Goal: Task Accomplishment & Management: Use online tool/utility

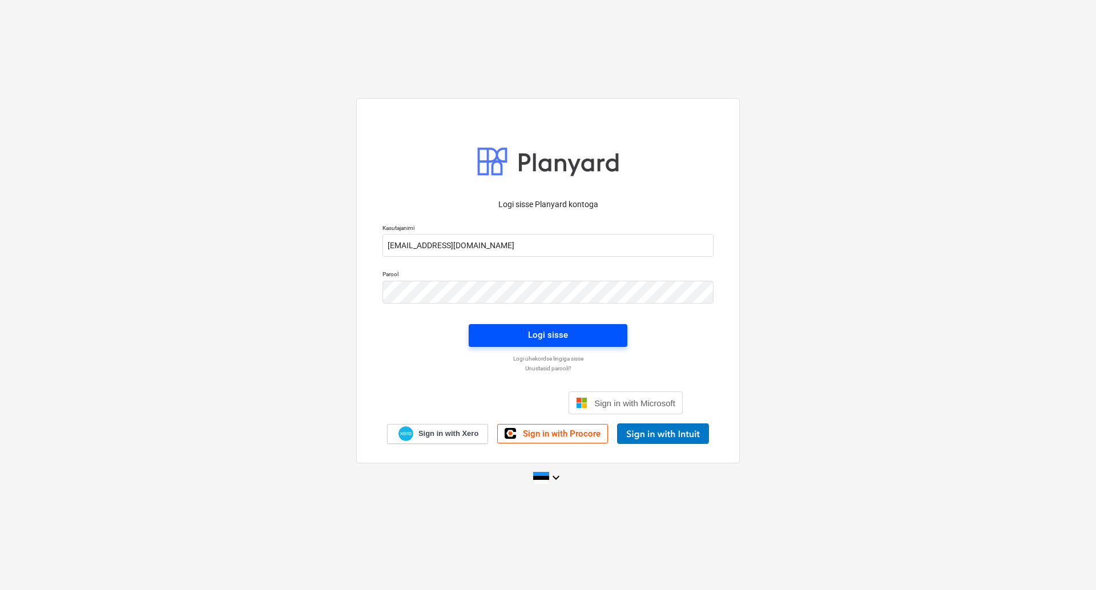
click at [527, 337] on span "Logi sisse" at bounding box center [547, 335] width 131 height 15
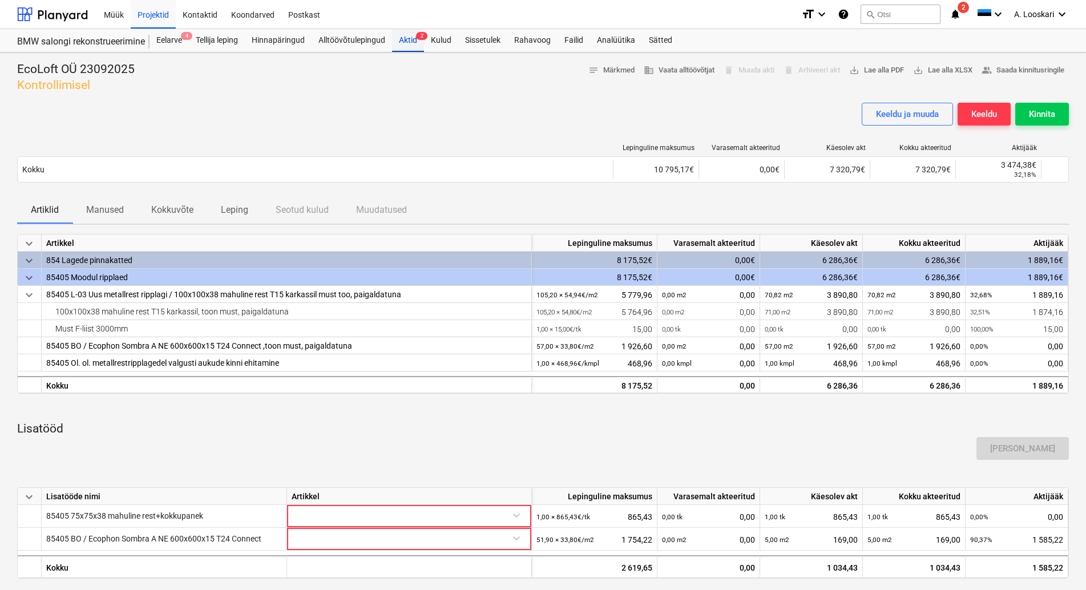
click at [412, 40] on div "Aktid 2" at bounding box center [408, 40] width 32 height 23
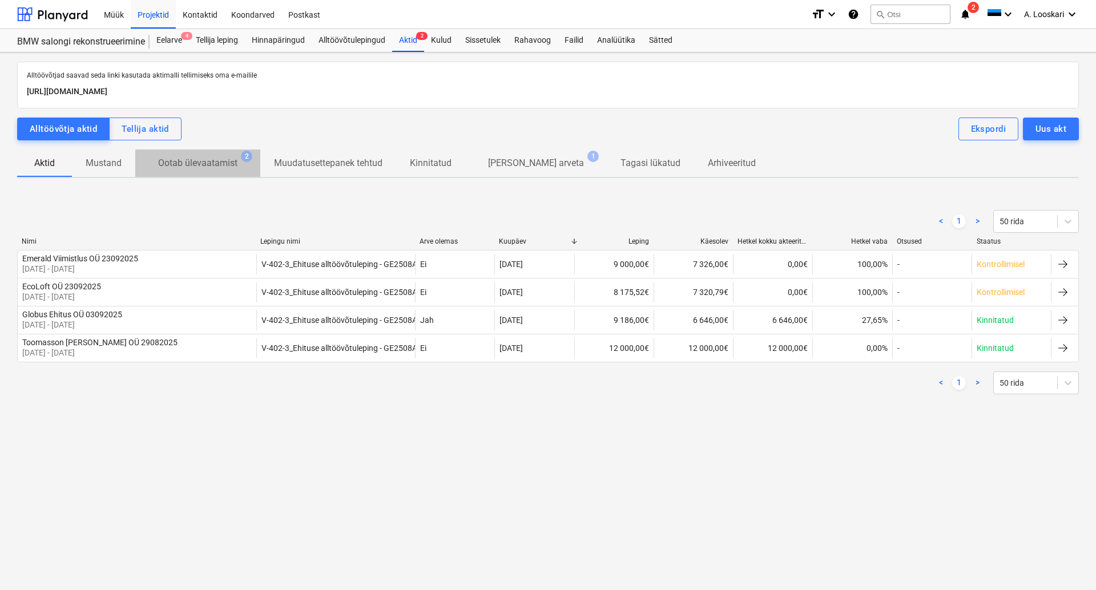
click at [201, 162] on p "Ootab ülevaatamist" at bounding box center [197, 163] width 79 height 14
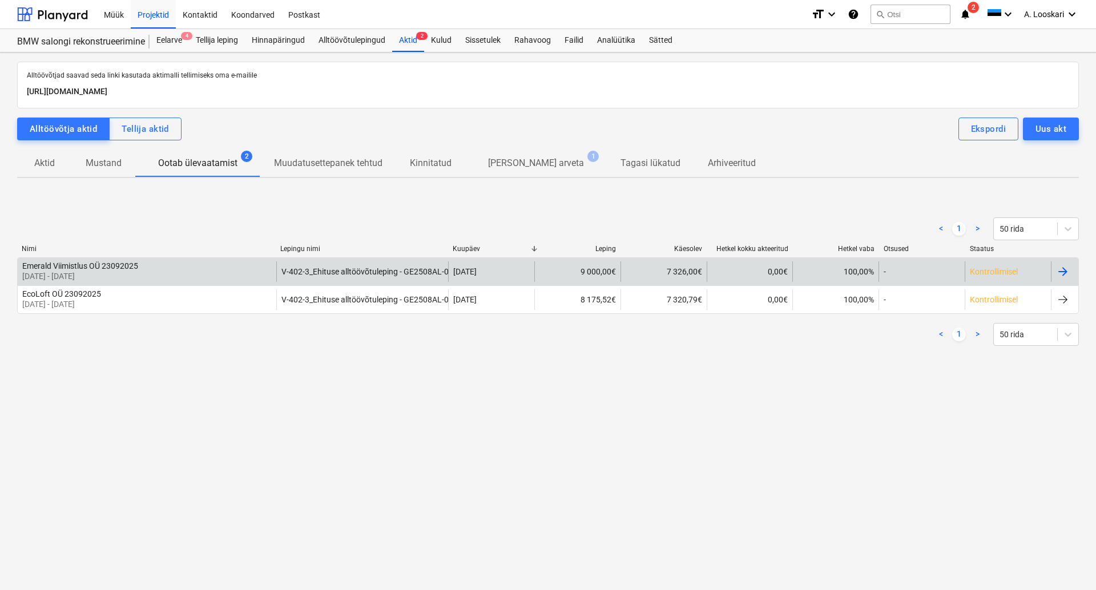
click at [71, 268] on div "Emerald Viimistlus OÜ 23092025" at bounding box center [80, 265] width 116 height 9
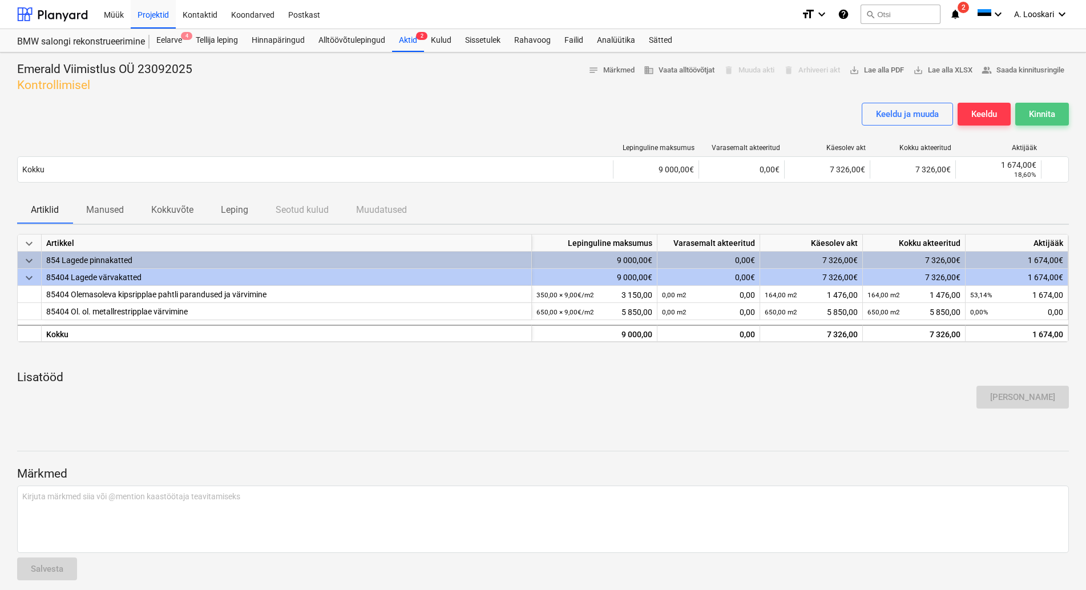
click at [1046, 109] on div "Kinnita" at bounding box center [1042, 114] width 26 height 15
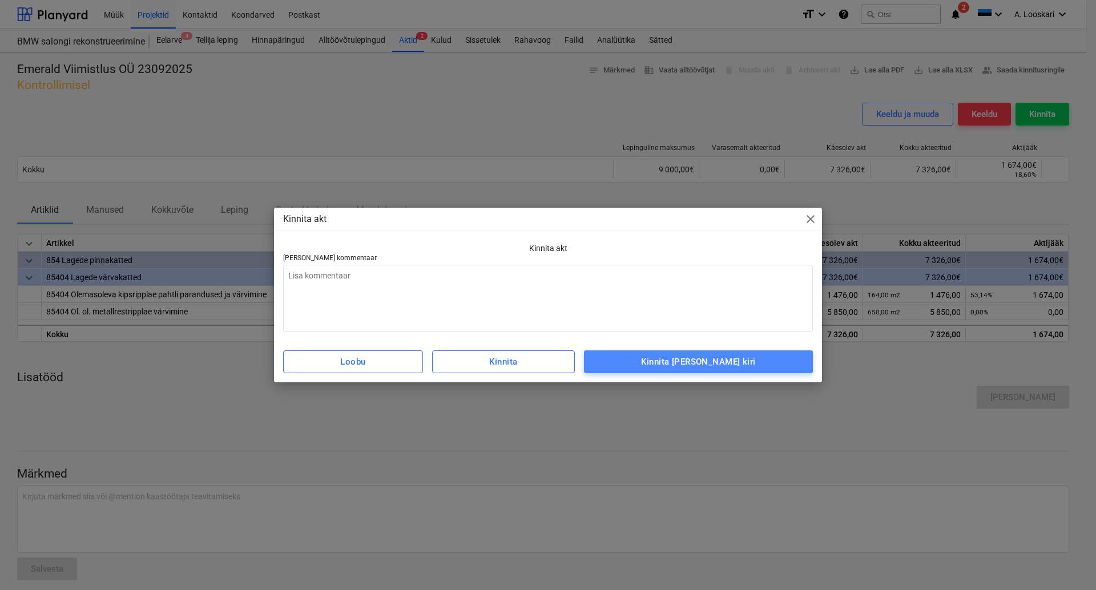
click at [728, 361] on div "Kinnita [PERSON_NAME] kiri" at bounding box center [698, 362] width 114 height 15
type textarea "x"
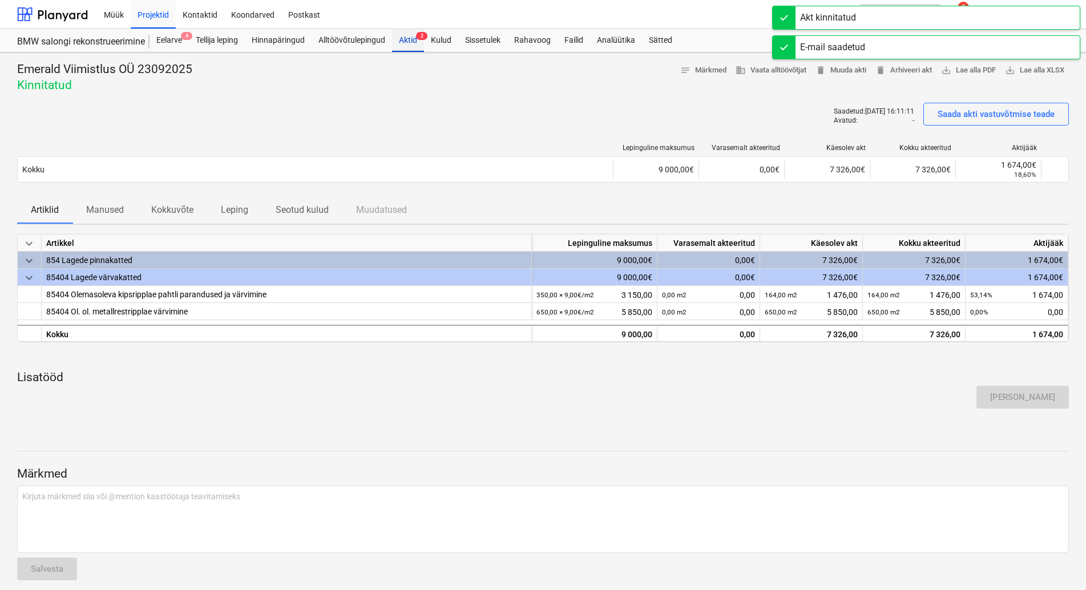
click at [409, 38] on div "Aktid 2" at bounding box center [408, 40] width 32 height 23
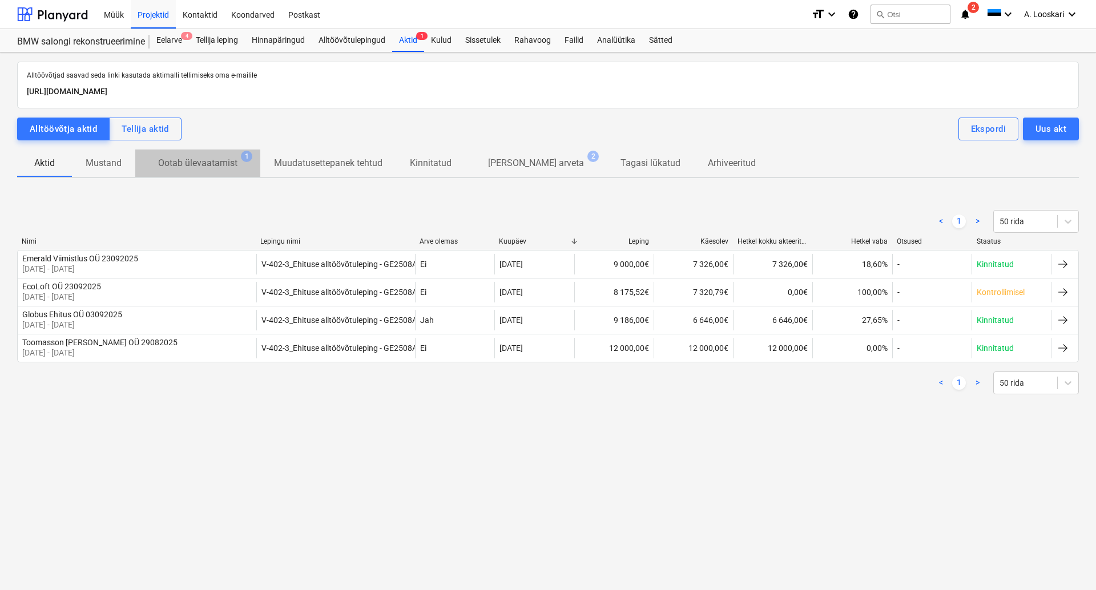
click at [196, 164] on p "Ootab ülevaatamist" at bounding box center [197, 163] width 79 height 14
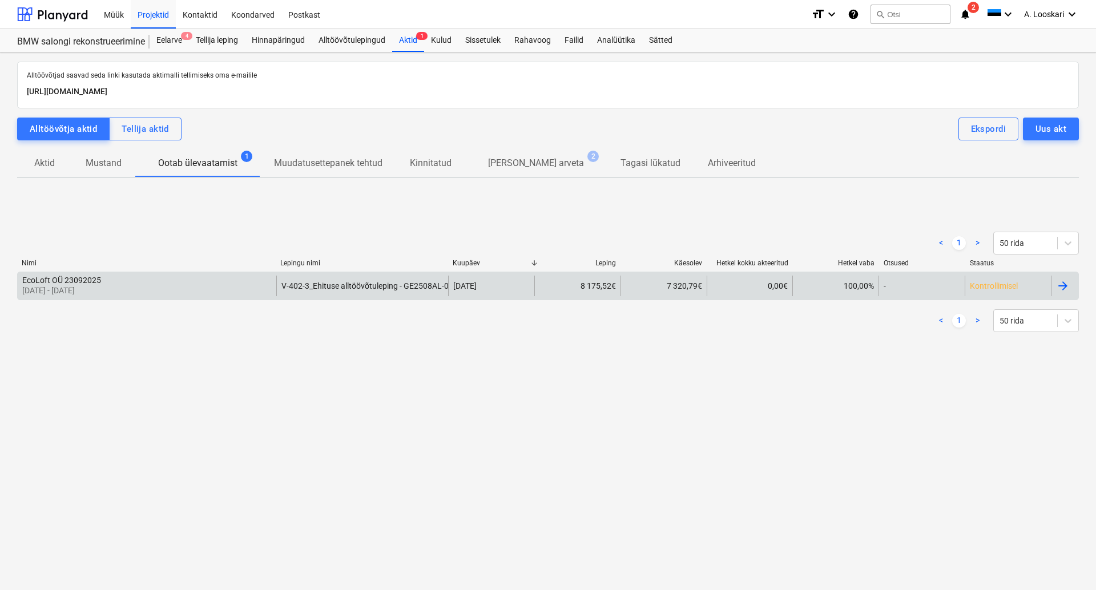
click at [68, 280] on div "EcoLoft OÜ 23092025" at bounding box center [61, 280] width 79 height 9
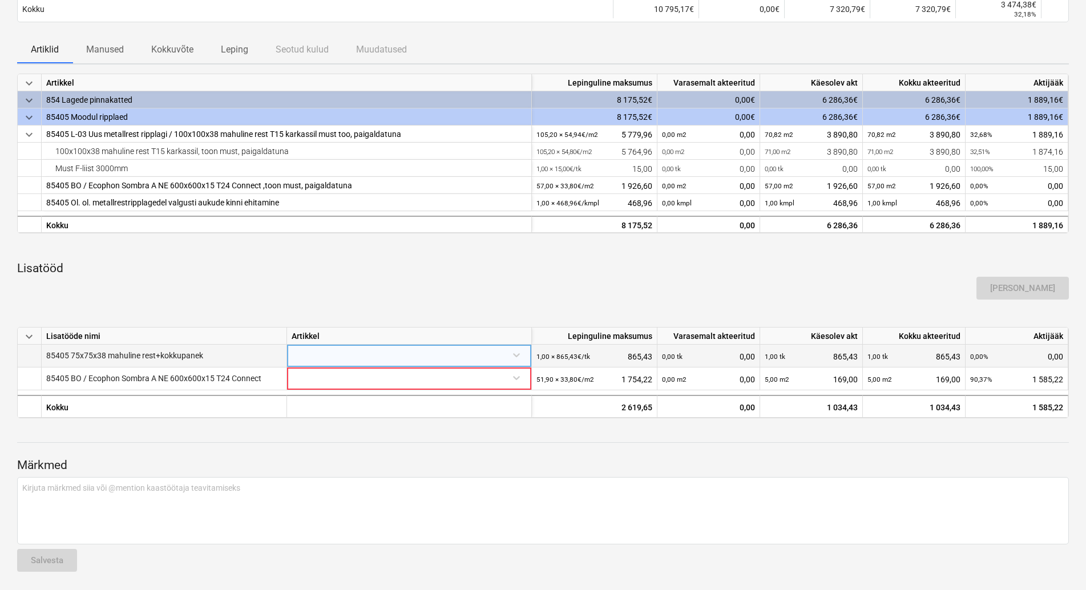
scroll to position [171, 0]
click at [347, 345] on div at bounding box center [409, 355] width 235 height 20
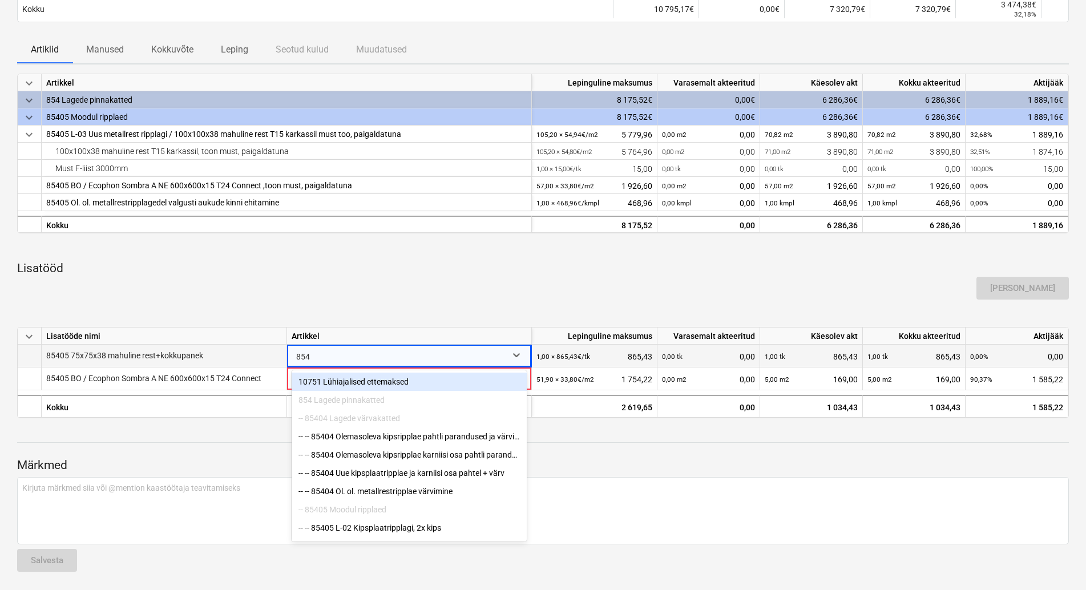
type input "8540"
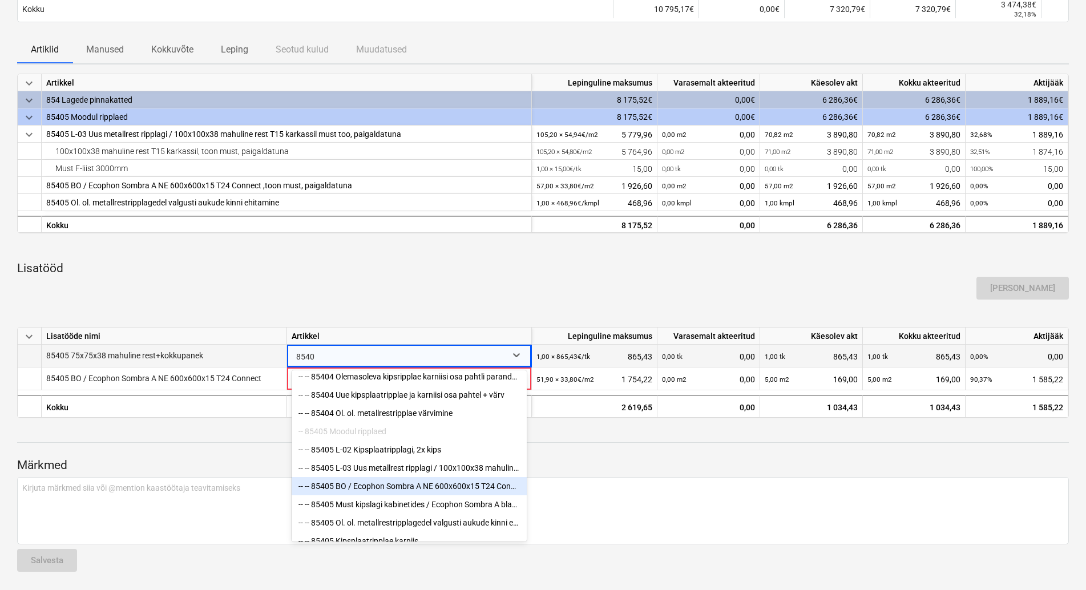
scroll to position [58, 0]
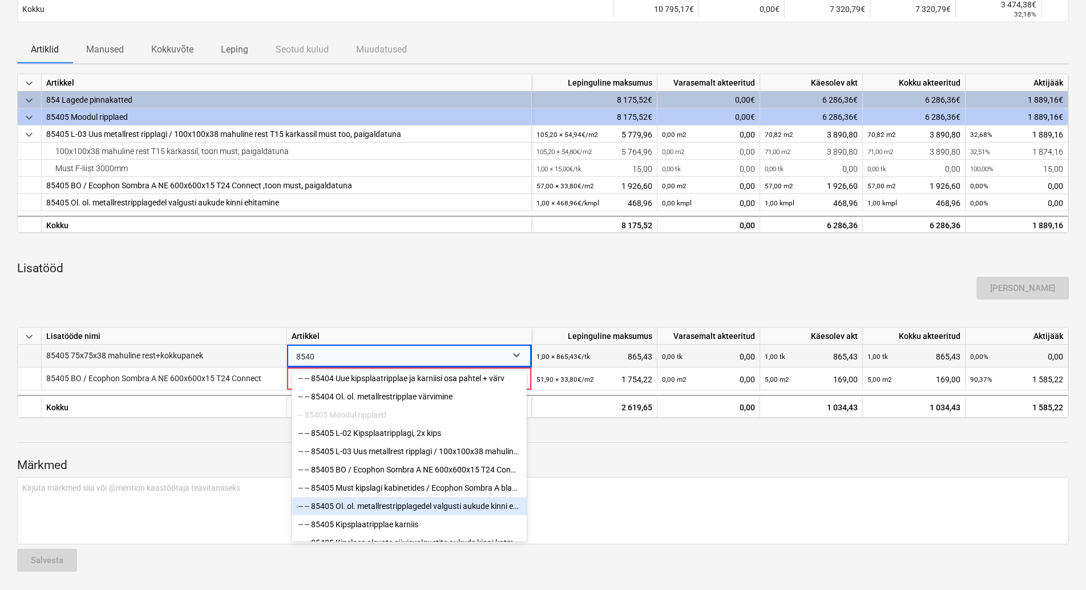
click at [417, 500] on div "-- -- 85405 Ol. ol. metallrestripplagedel valgusti aukude kinni ehitamine" at bounding box center [409, 506] width 235 height 18
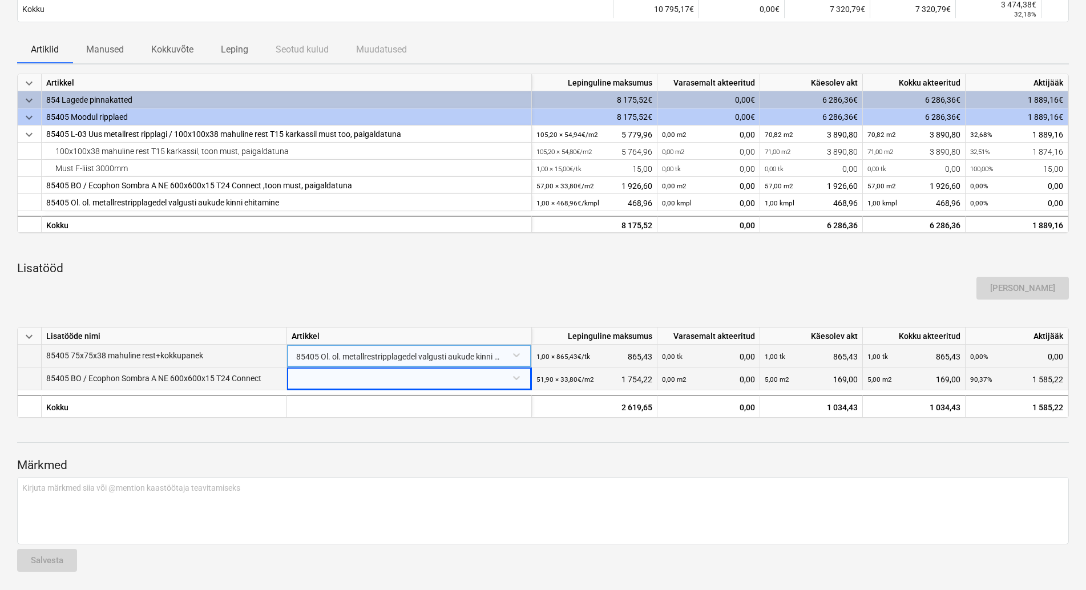
click at [324, 368] on div at bounding box center [409, 378] width 235 height 20
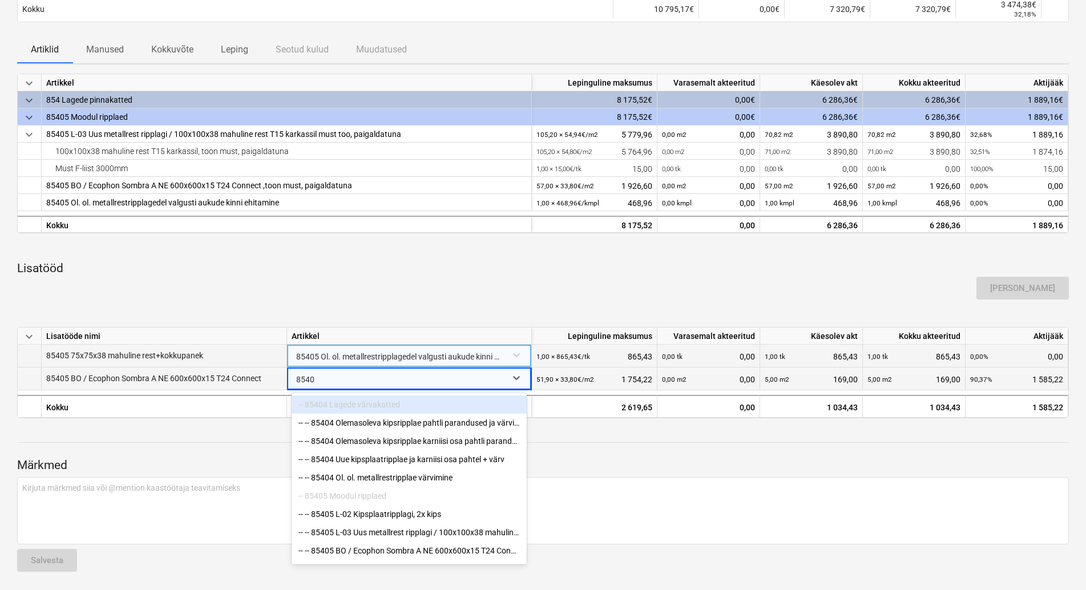
type input "85405"
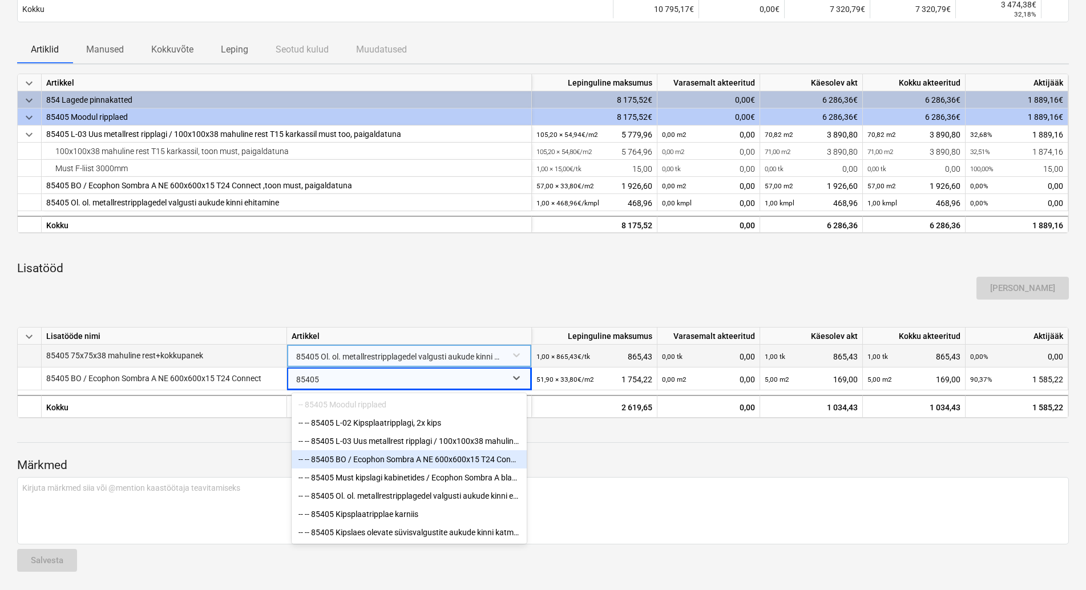
click at [405, 450] on div "-- -- 85405 BO / Ecophon Sombra A NE 600x600x15 T24 Connect ,toon must, paigald…" at bounding box center [409, 459] width 235 height 18
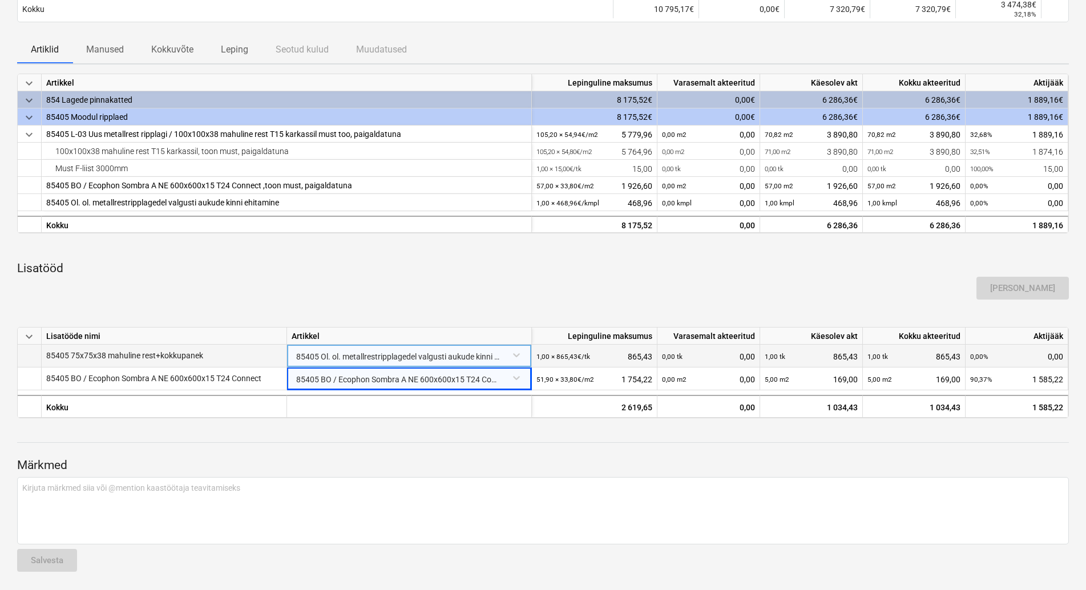
click at [512, 261] on p "Lisatööd" at bounding box center [543, 269] width 1052 height 16
click at [471, 368] on div "85405 BO / Ecophon Sombra A NE 600x600x15 T24 Connect ,toon must, paigaldatuna" at bounding box center [409, 378] width 235 height 20
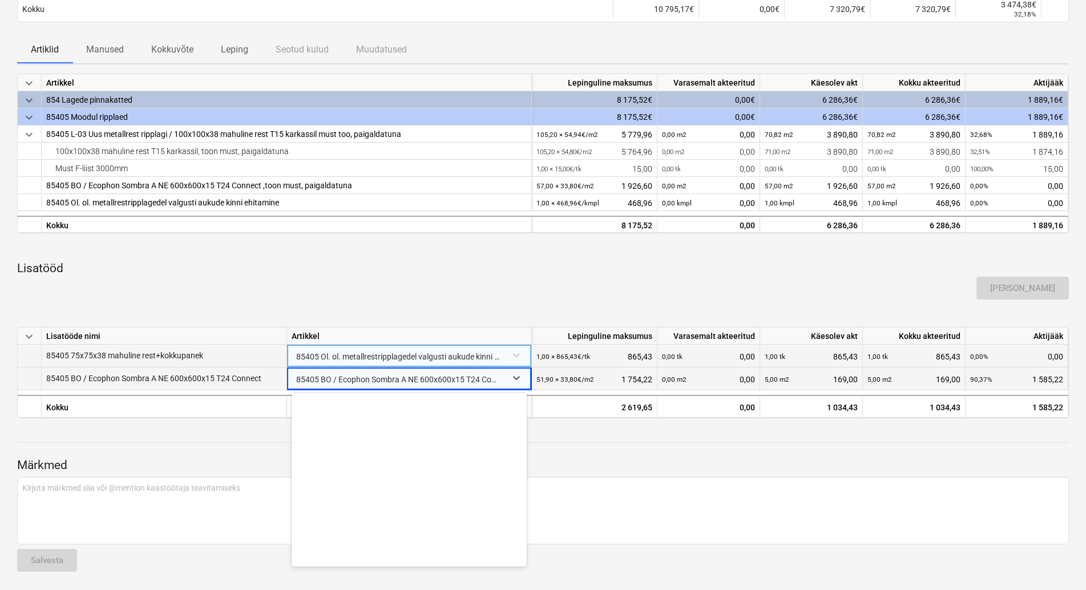
scroll to position [1199, 0]
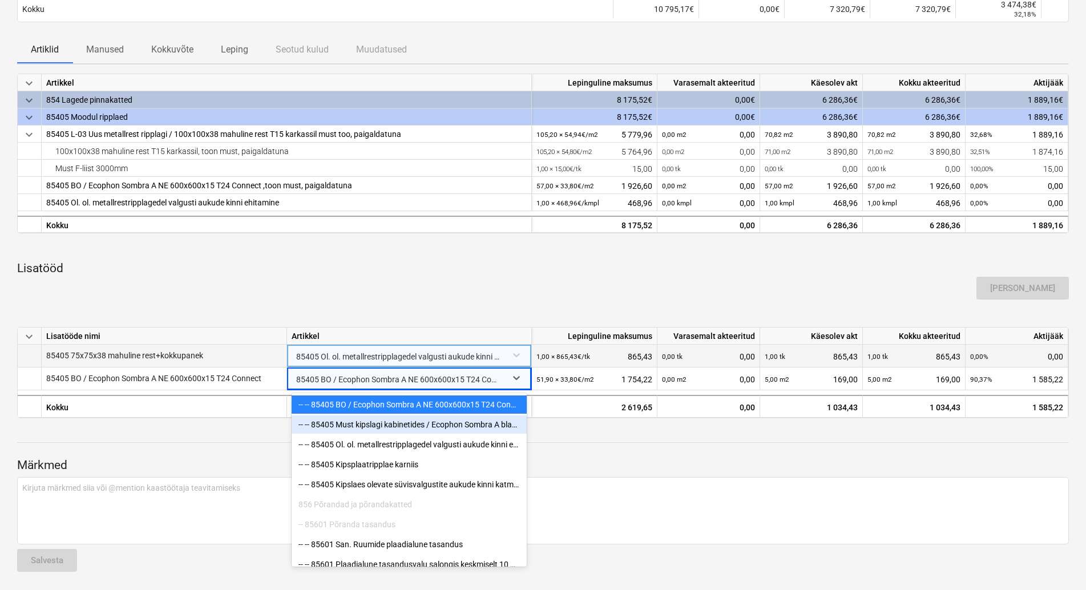
click at [413, 417] on div "-- -- 85405 Must kipslagi kabinetides / Ecophon Sombra A black 600x600x15 T24 C…" at bounding box center [409, 425] width 235 height 18
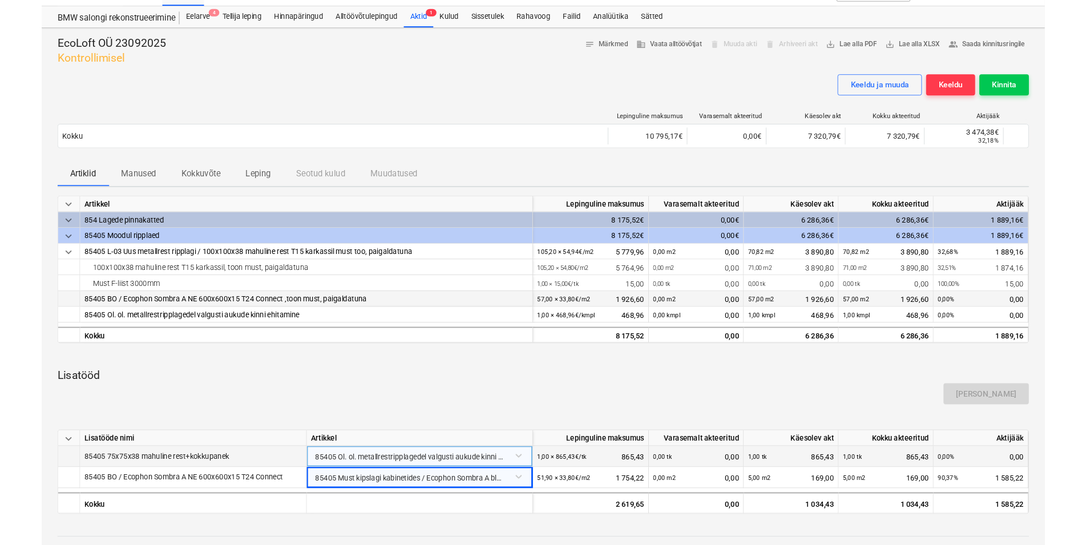
scroll to position [0, 0]
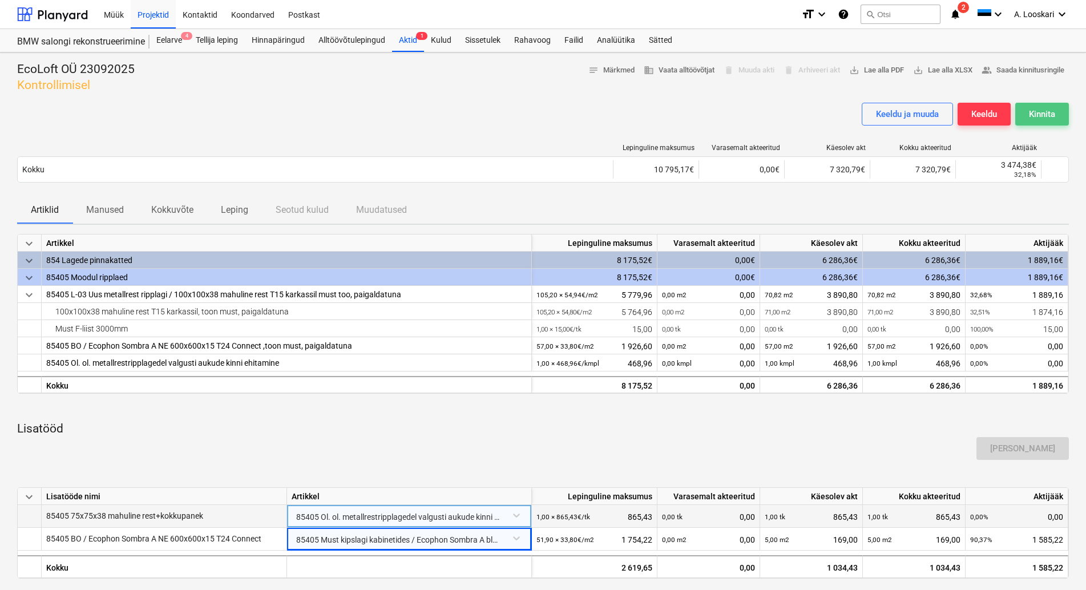
click at [1052, 110] on div "Kinnita" at bounding box center [1042, 114] width 26 height 15
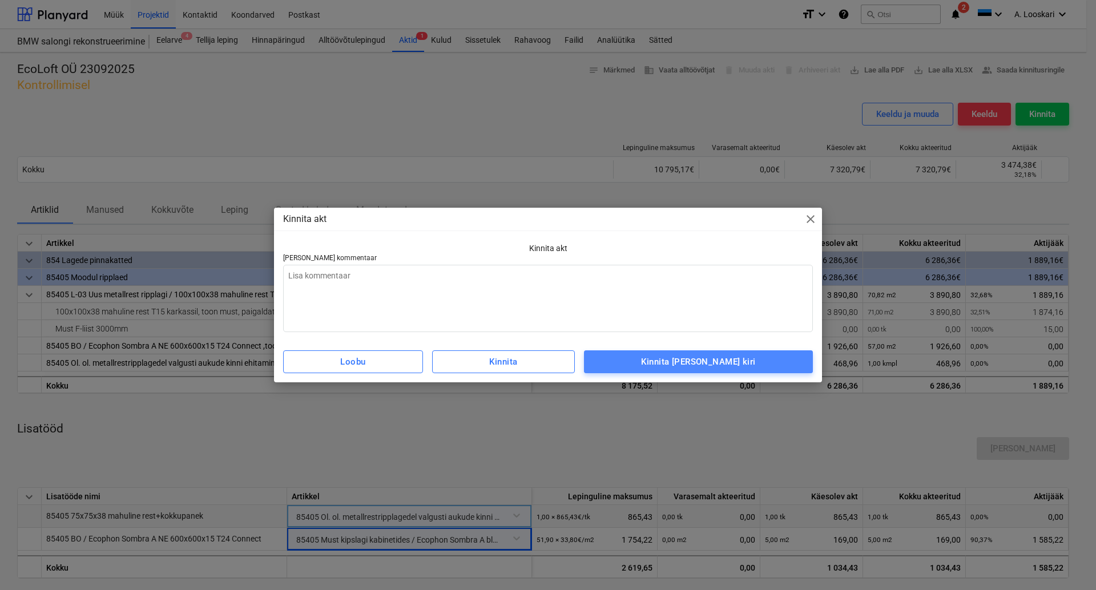
click at [739, 360] on div "Kinnita [PERSON_NAME] kiri" at bounding box center [698, 362] width 114 height 15
type textarea "x"
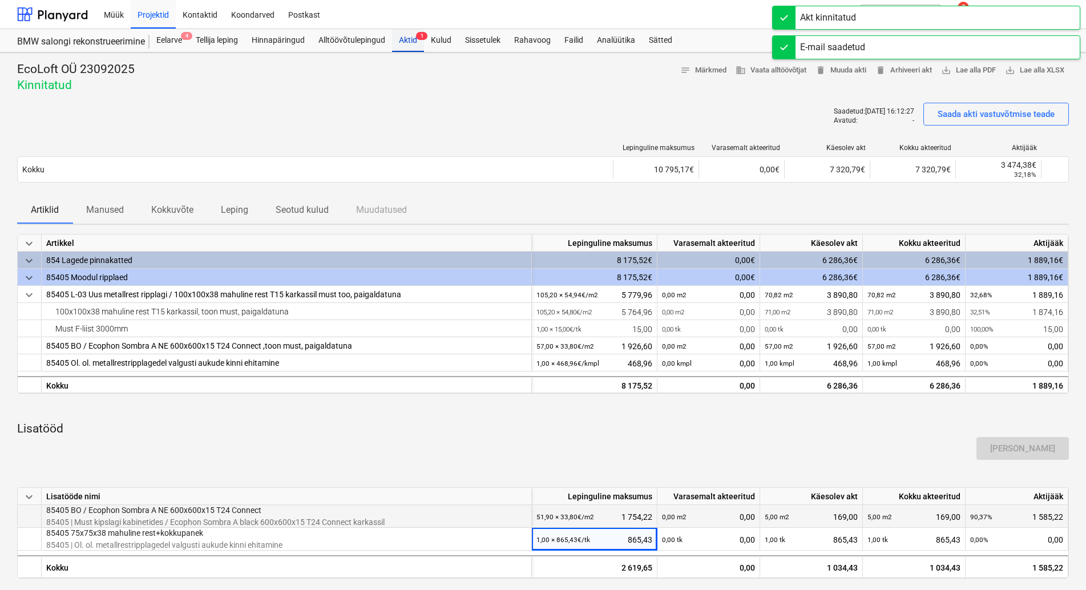
click at [411, 41] on div "Aktid 1" at bounding box center [408, 40] width 32 height 23
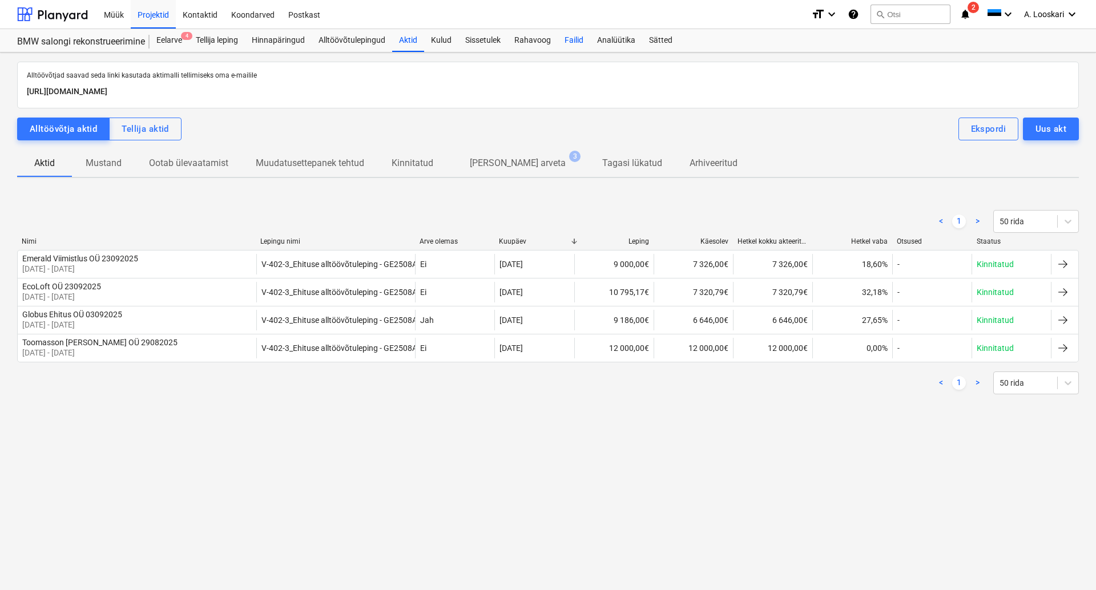
click at [571, 38] on div "Failid" at bounding box center [574, 40] width 33 height 23
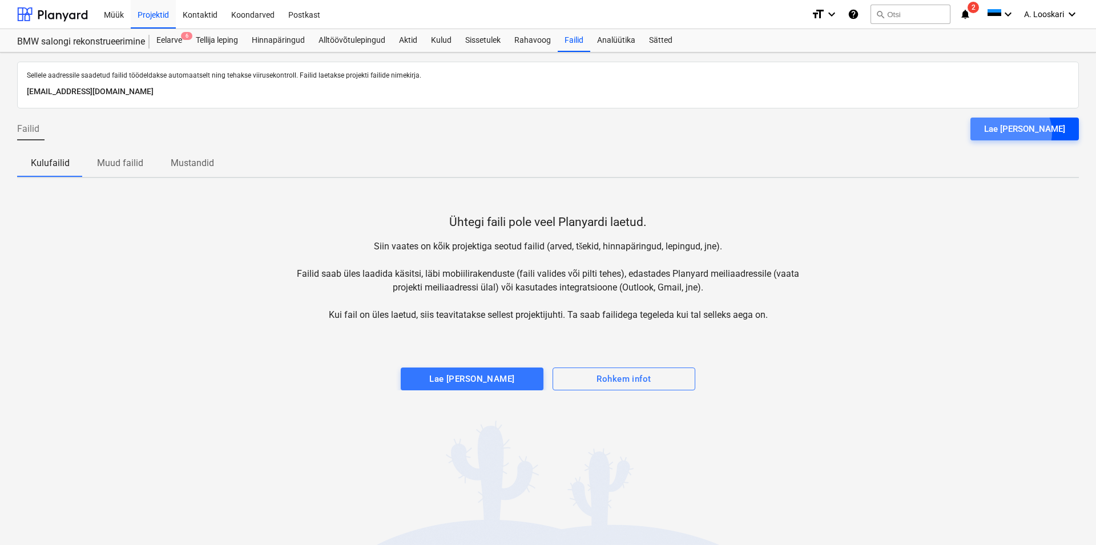
click at [1039, 132] on div "Lae [PERSON_NAME]" at bounding box center [1024, 129] width 81 height 15
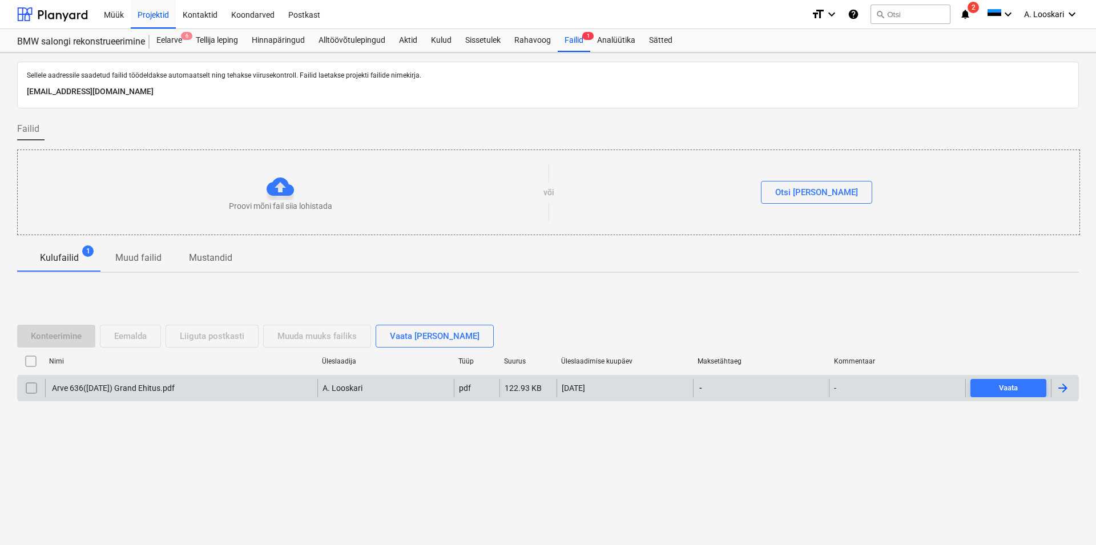
click at [128, 387] on div "Arve 636([DATE]) Grand Ehitus.pdf" at bounding box center [112, 388] width 124 height 9
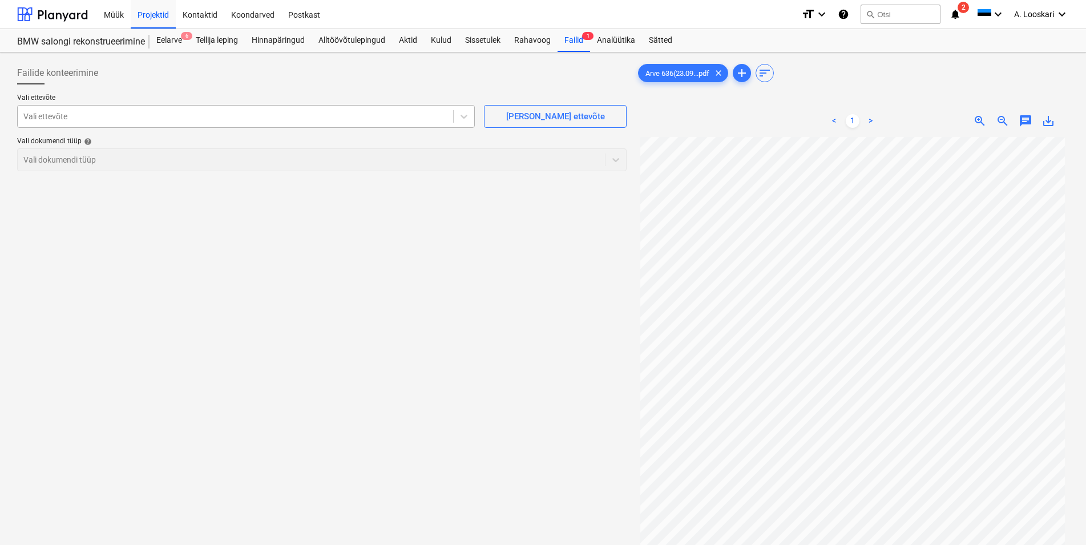
click at [122, 115] on div at bounding box center [235, 116] width 424 height 11
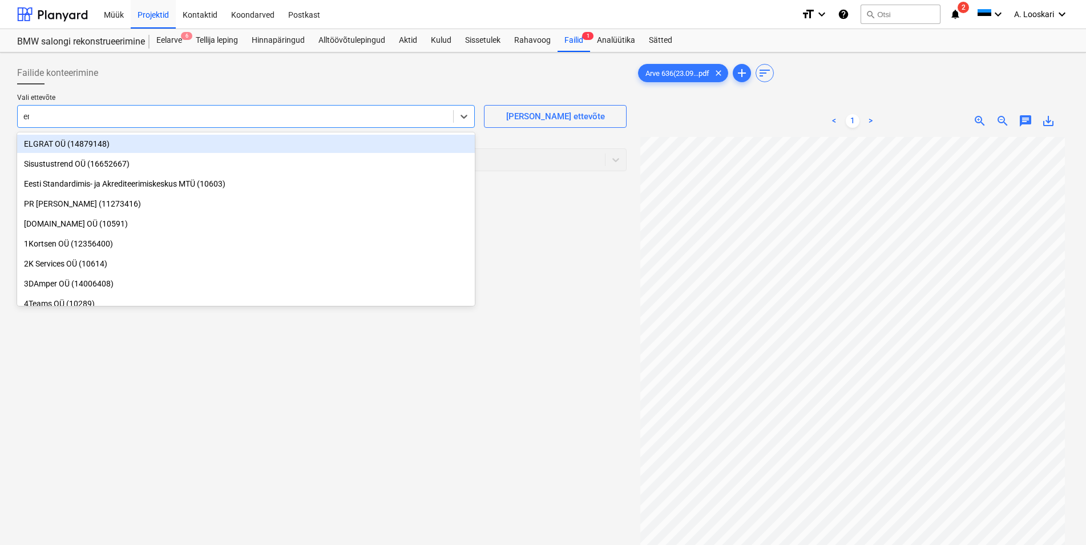
type input "eme"
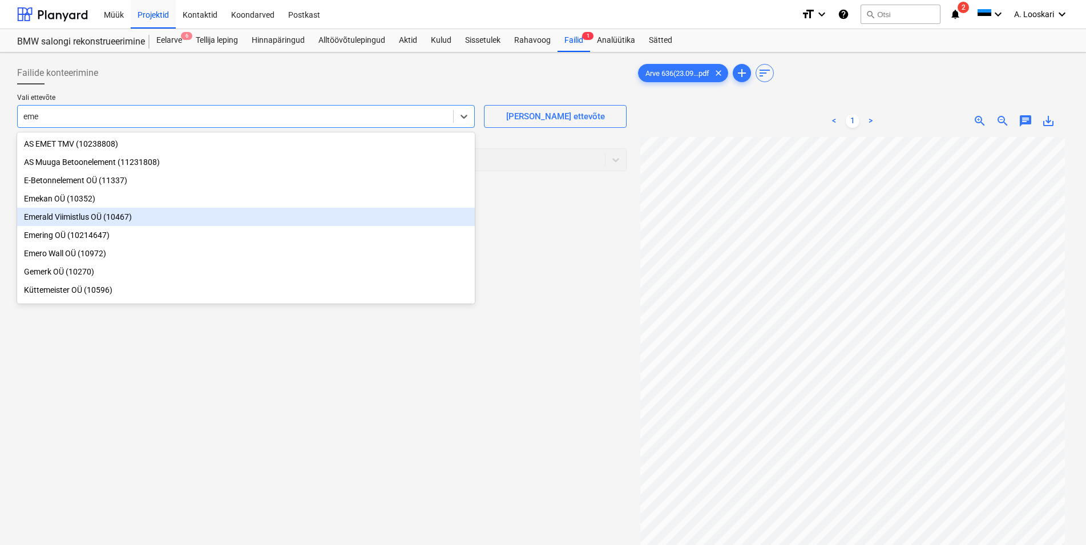
click at [88, 218] on div "Emerald Viimistlus OÜ (10467)" at bounding box center [246, 217] width 458 height 18
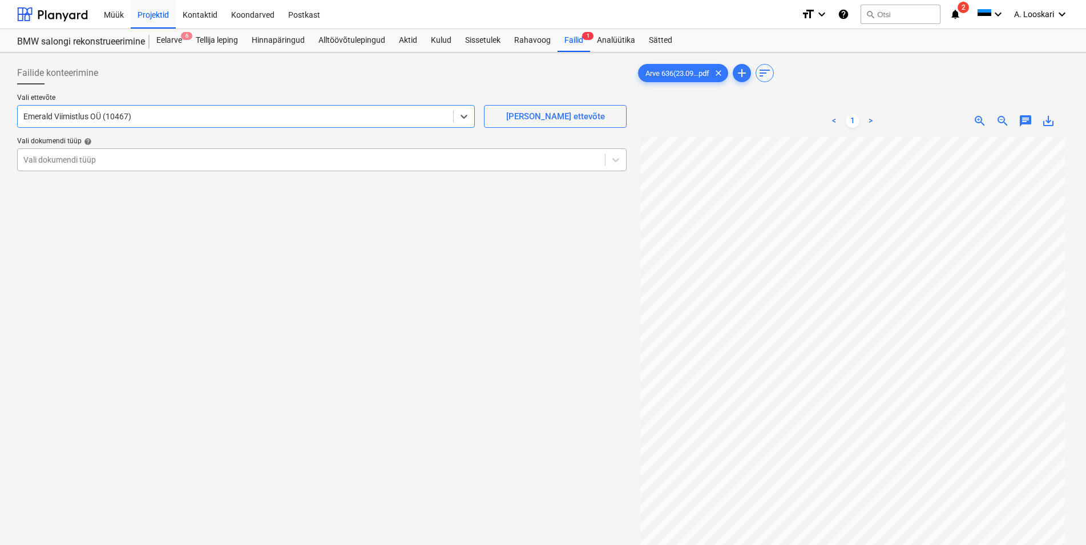
click at [84, 162] on div at bounding box center [311, 159] width 576 height 11
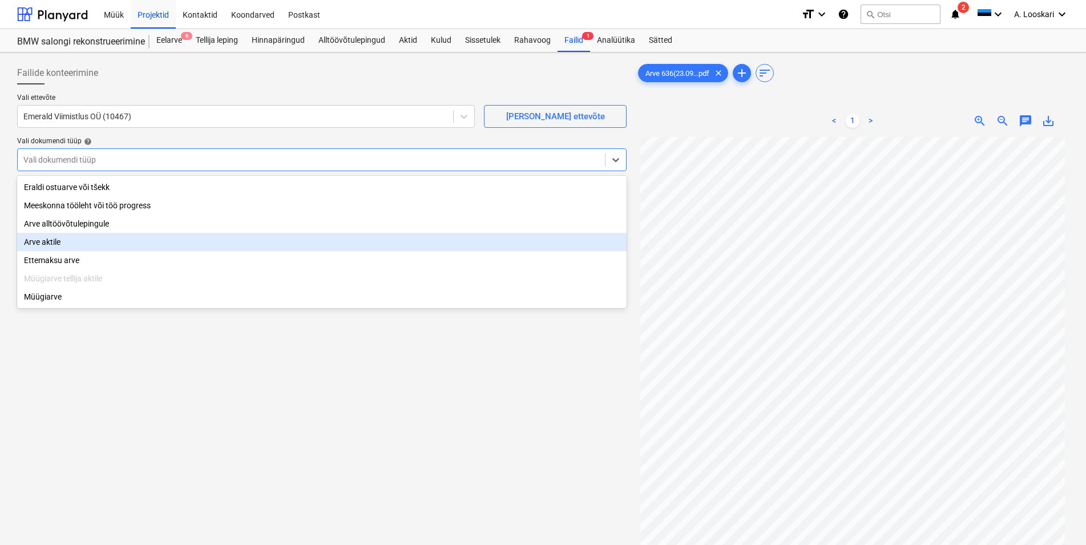
click at [74, 242] on div "Arve aktile" at bounding box center [322, 242] width 610 height 18
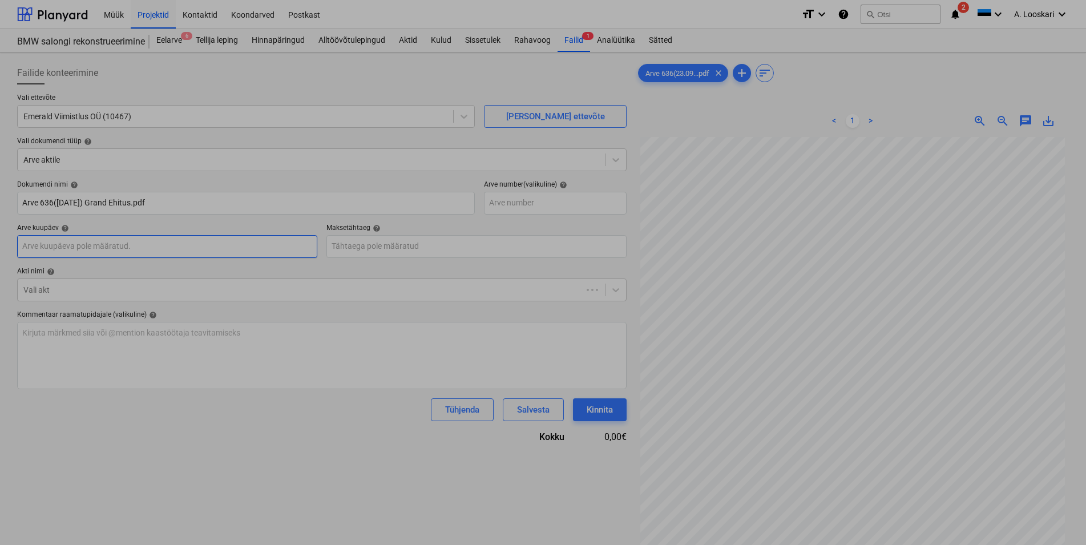
click at [85, 247] on input "text" at bounding box center [167, 246] width 300 height 23
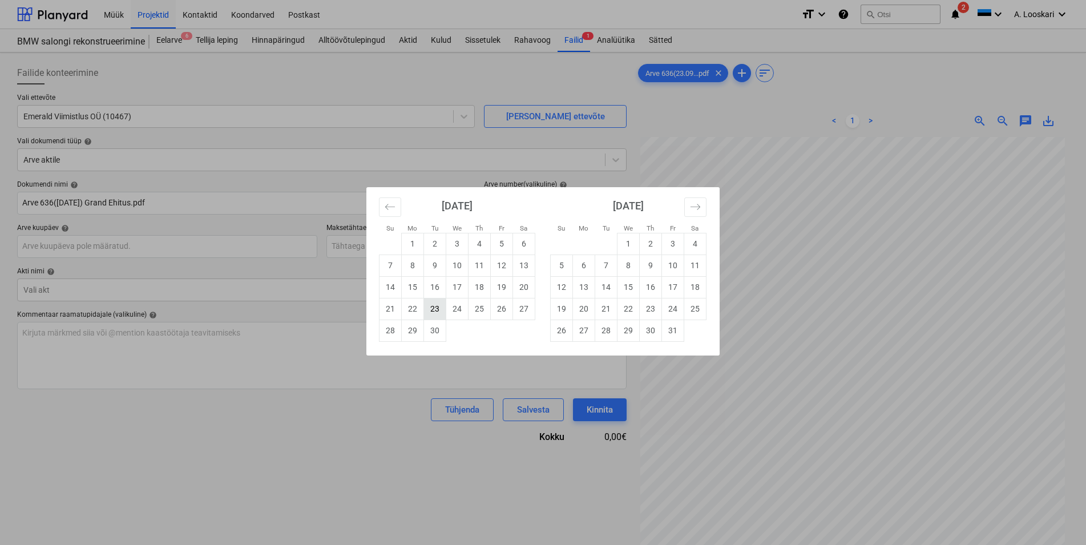
click at [436, 309] on td "23" at bounding box center [435, 309] width 22 height 22
type input "[DATE]"
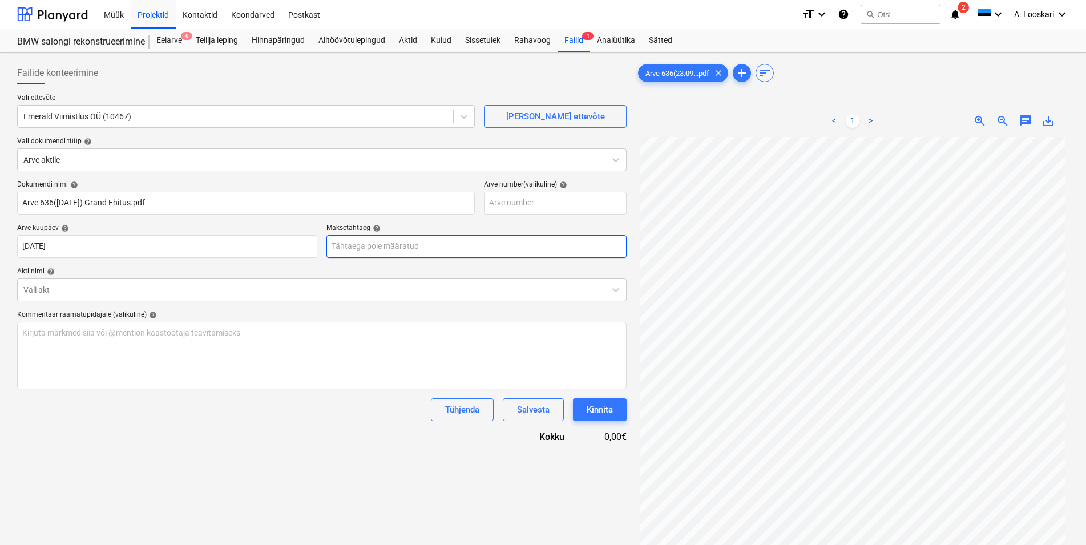
click at [395, 251] on input "text" at bounding box center [477, 246] width 300 height 23
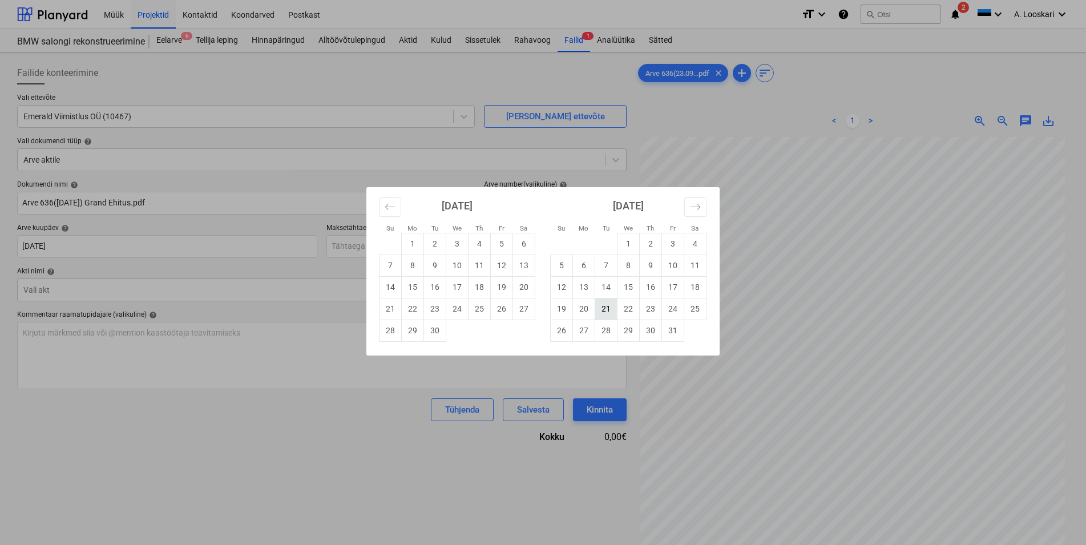
click at [609, 308] on td "21" at bounding box center [606, 309] width 22 height 22
type input "[DATE]"
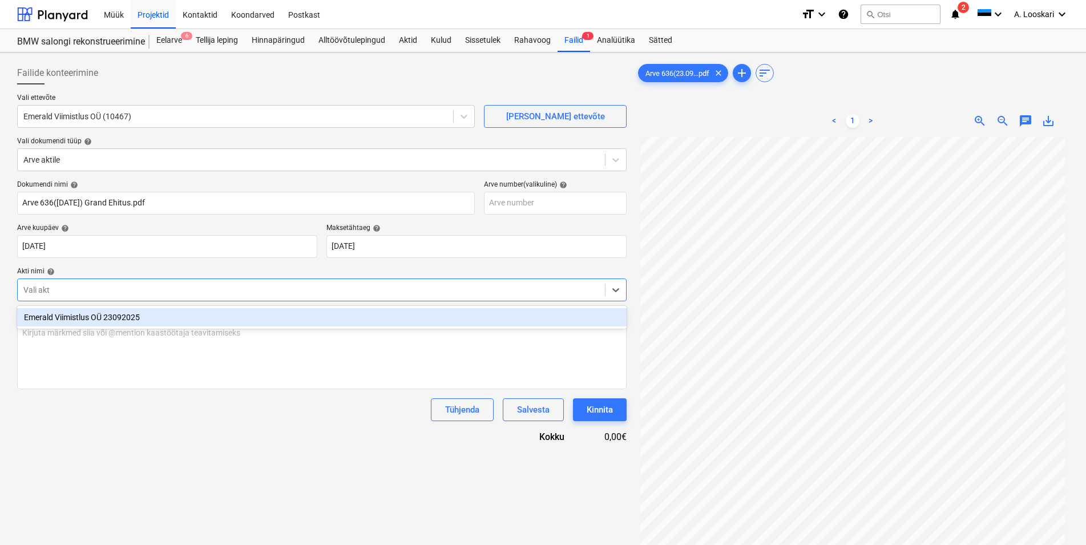
click at [119, 289] on div at bounding box center [311, 289] width 576 height 11
click at [117, 318] on div "Emerald Viimistlus OÜ 23092025" at bounding box center [322, 317] width 610 height 18
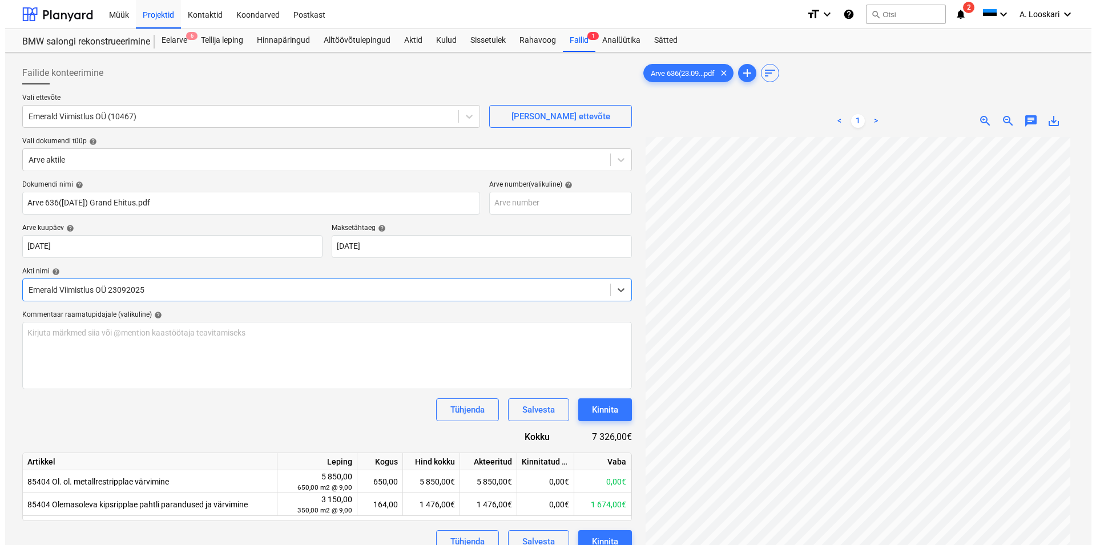
scroll to position [114, 0]
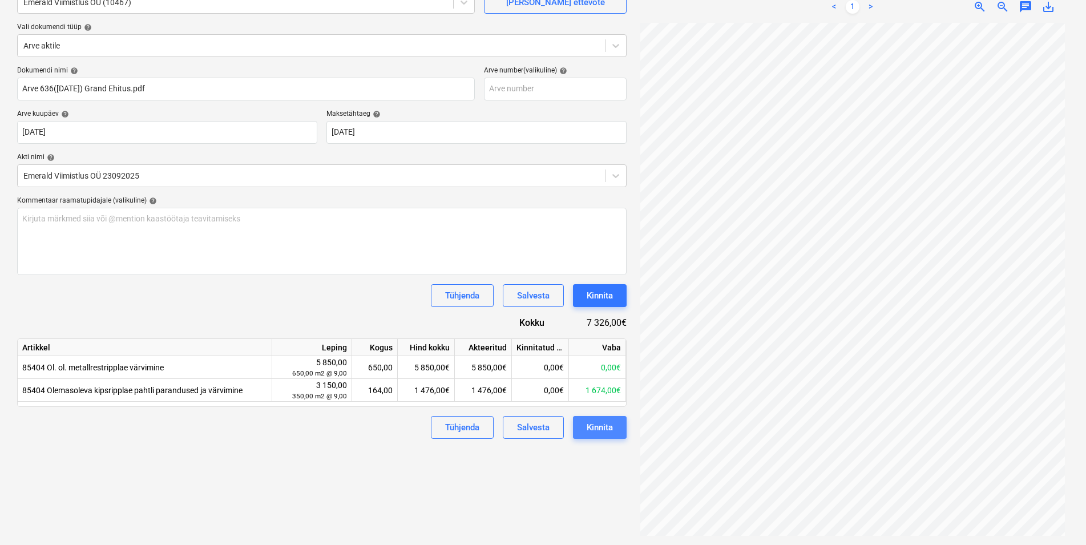
click at [605, 422] on div "Kinnita" at bounding box center [600, 427] width 26 height 15
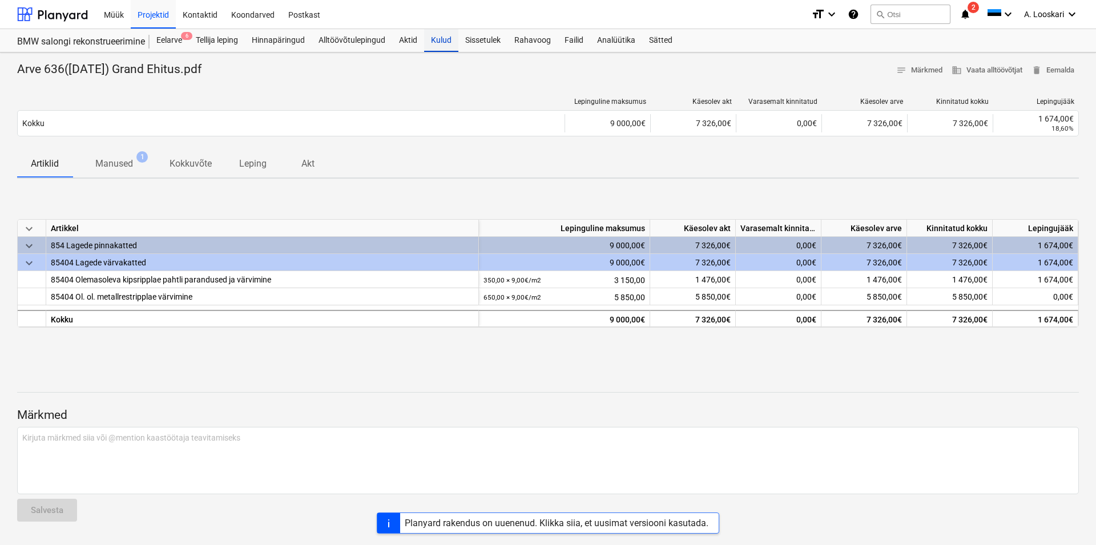
click at [442, 39] on div "Kulud" at bounding box center [441, 40] width 34 height 23
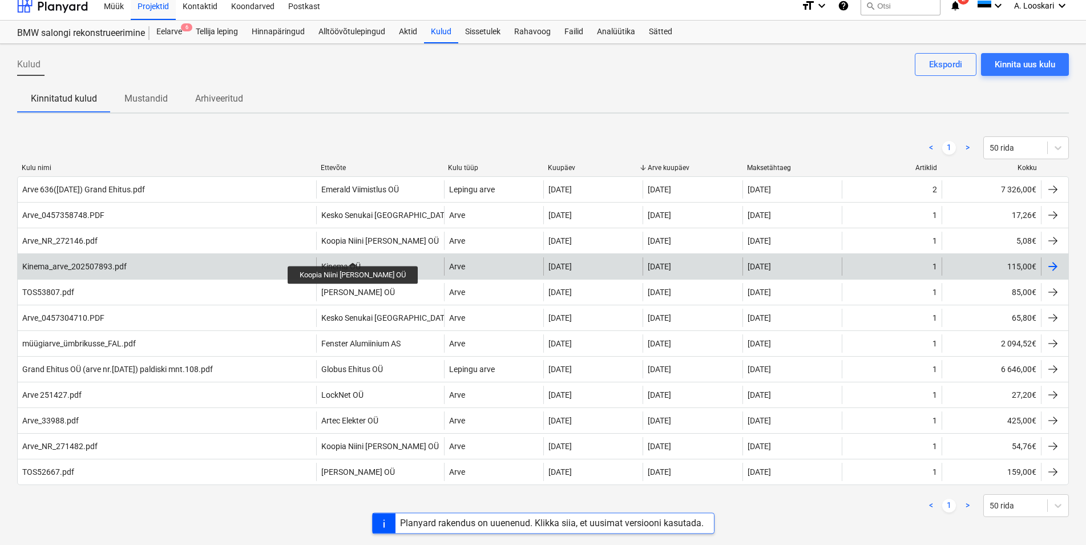
scroll to position [13, 0]
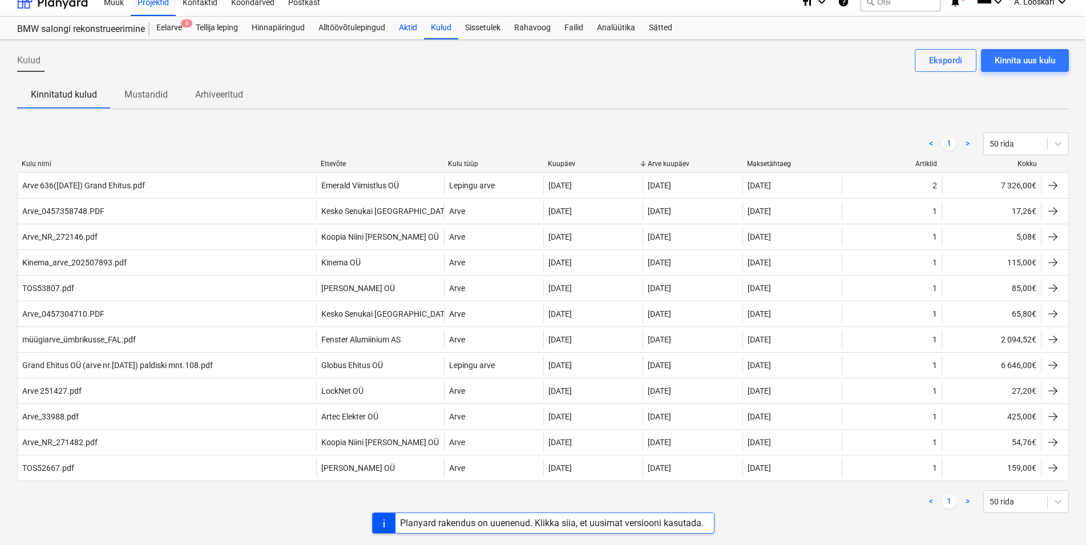
click at [410, 24] on div "Aktid" at bounding box center [408, 28] width 32 height 23
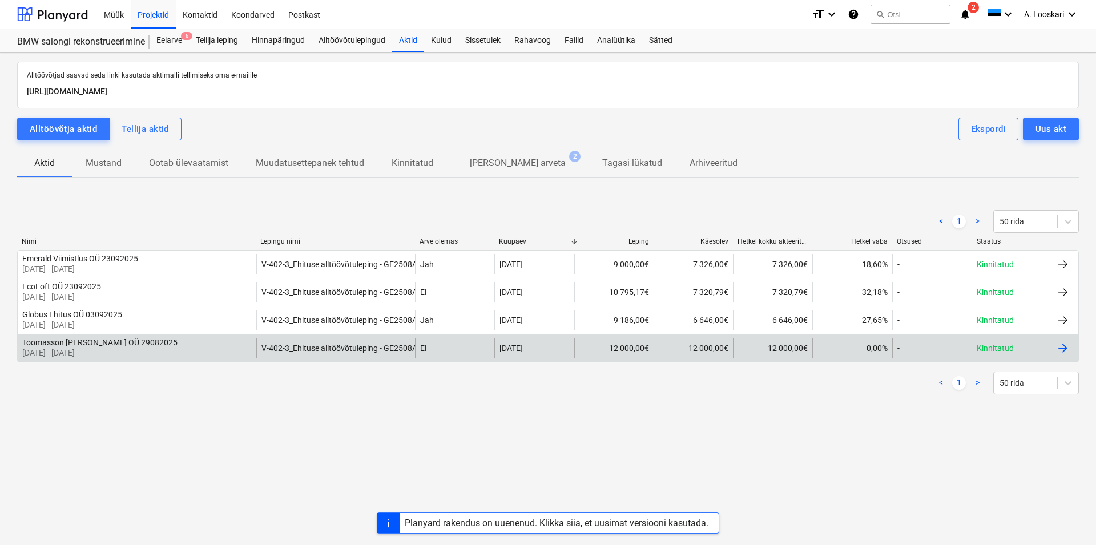
click at [117, 345] on div "Toomasson [PERSON_NAME] OÜ 29082025" at bounding box center [99, 342] width 155 height 9
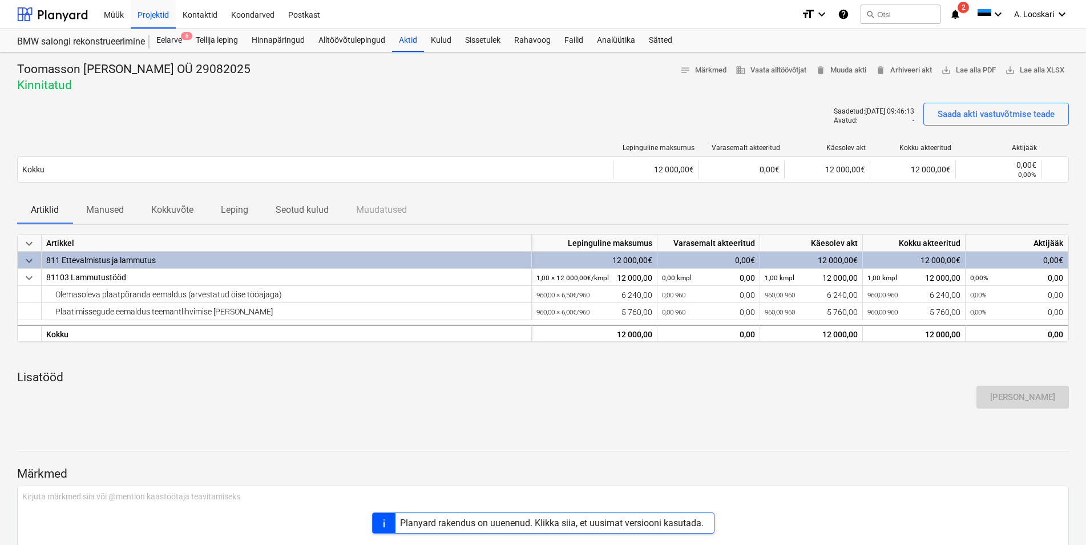
click at [116, 207] on p "Manused" at bounding box center [105, 210] width 38 height 14
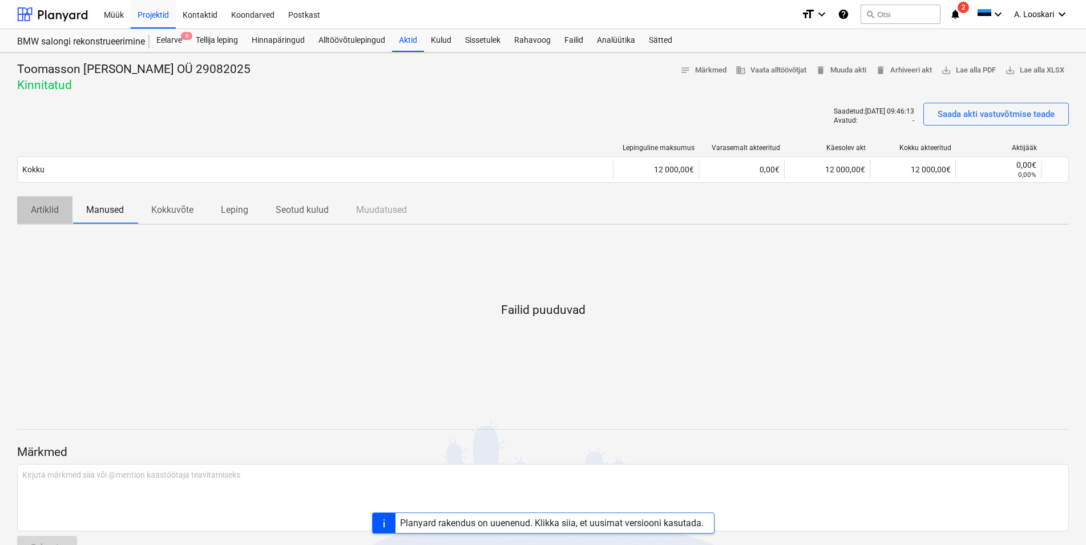
click at [49, 211] on p "Artiklid" at bounding box center [45, 210] width 28 height 14
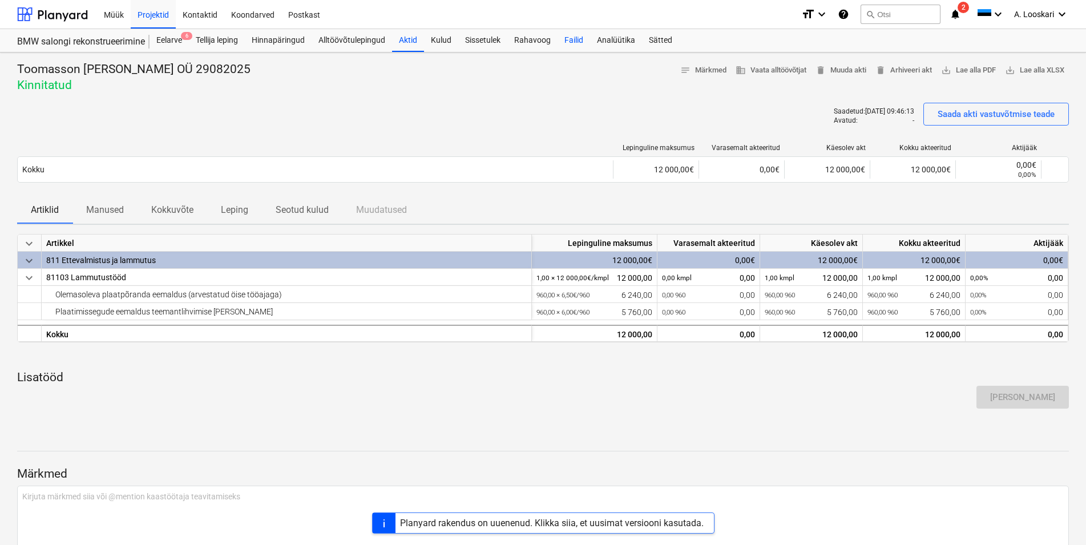
click at [577, 37] on div "Failid" at bounding box center [574, 40] width 33 height 23
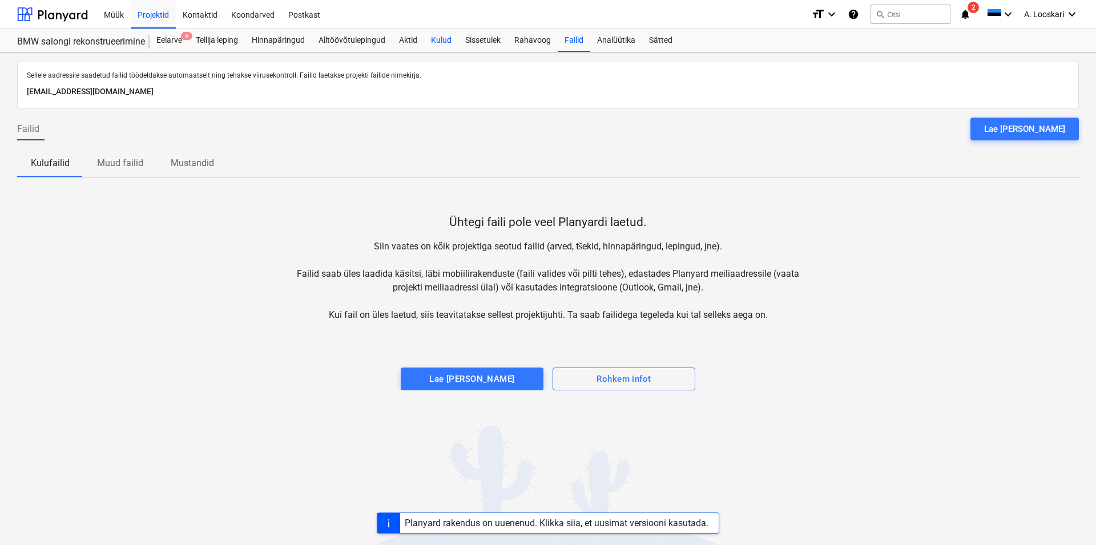
click at [446, 37] on div "Kulud" at bounding box center [441, 40] width 34 height 23
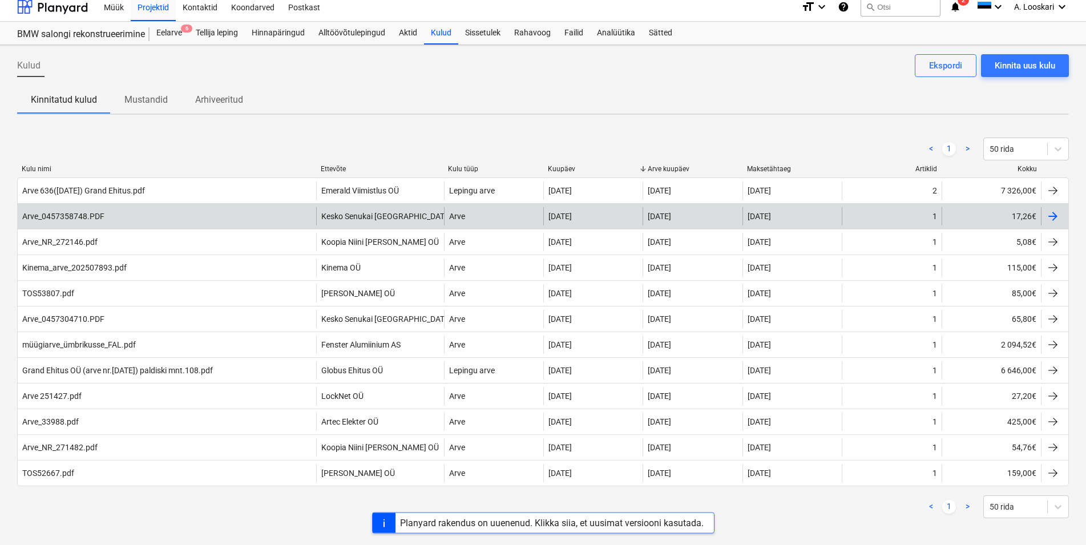
scroll to position [13, 0]
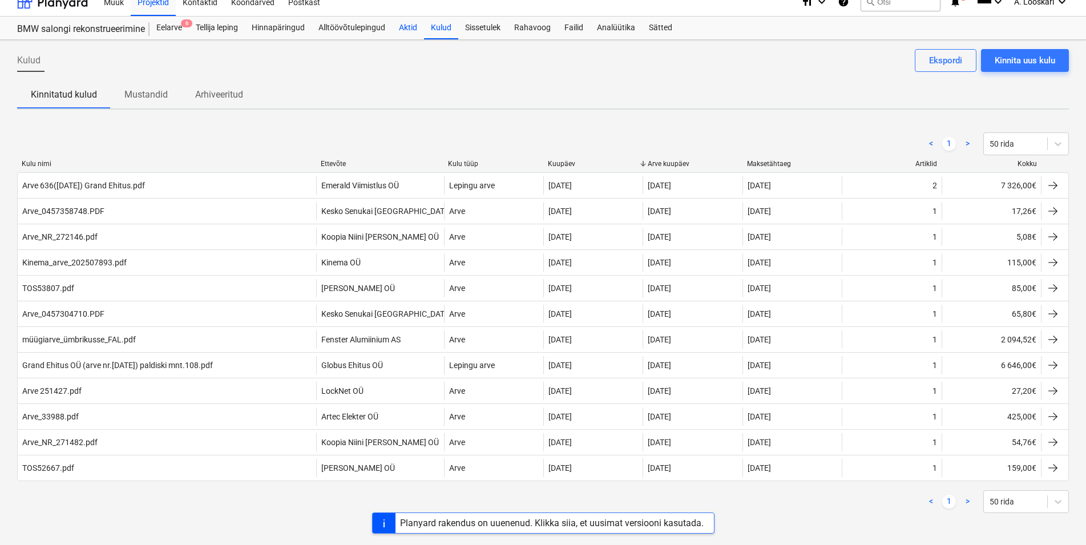
click at [405, 26] on div "Aktid" at bounding box center [408, 28] width 32 height 23
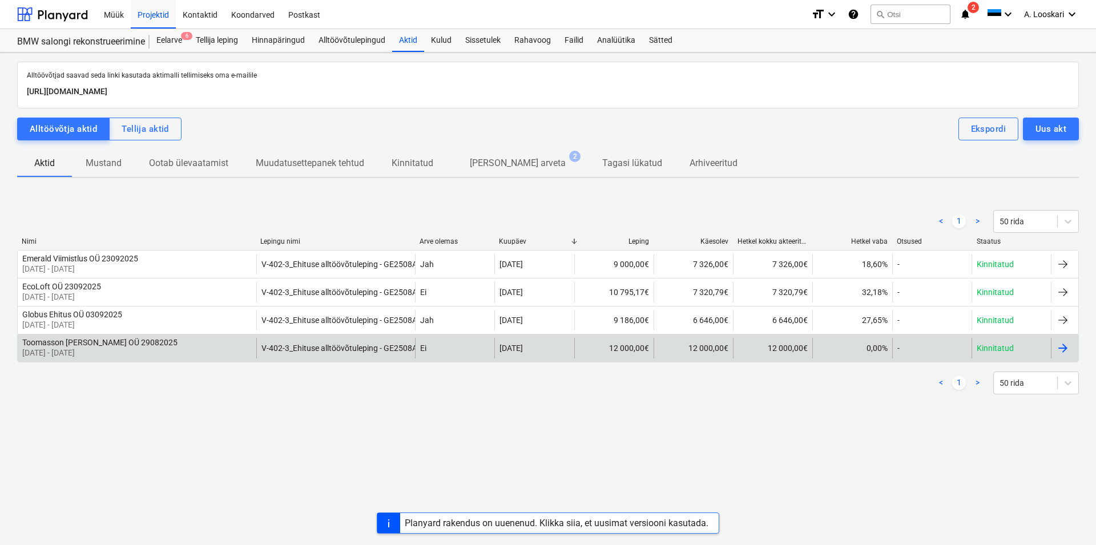
click at [97, 350] on p "[DATE] - [DATE]" at bounding box center [99, 352] width 155 height 11
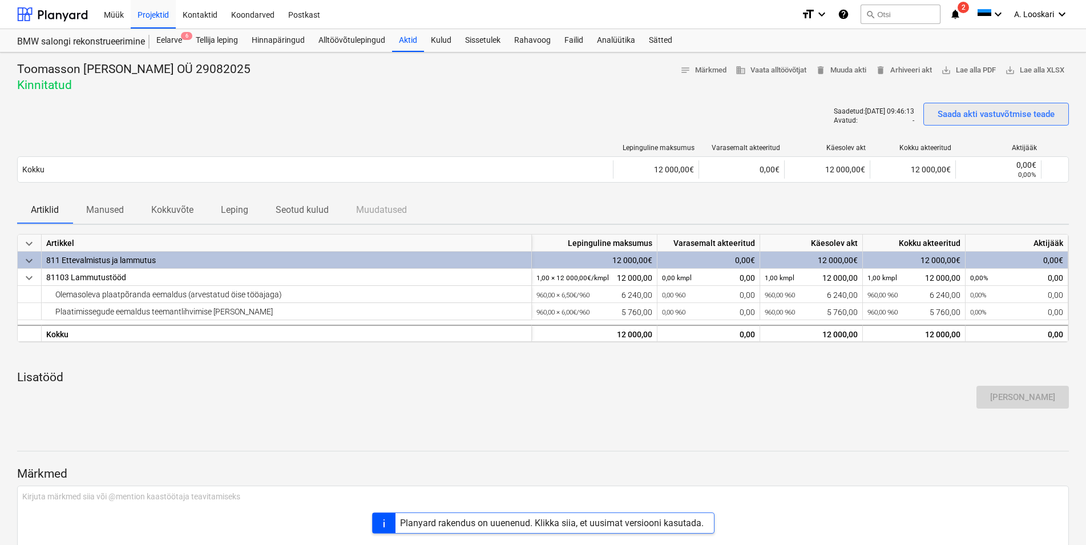
click at [991, 114] on div "Saada akti vastuvõtmise teade" at bounding box center [996, 114] width 117 height 15
click at [73, 14] on div at bounding box center [52, 14] width 71 height 29
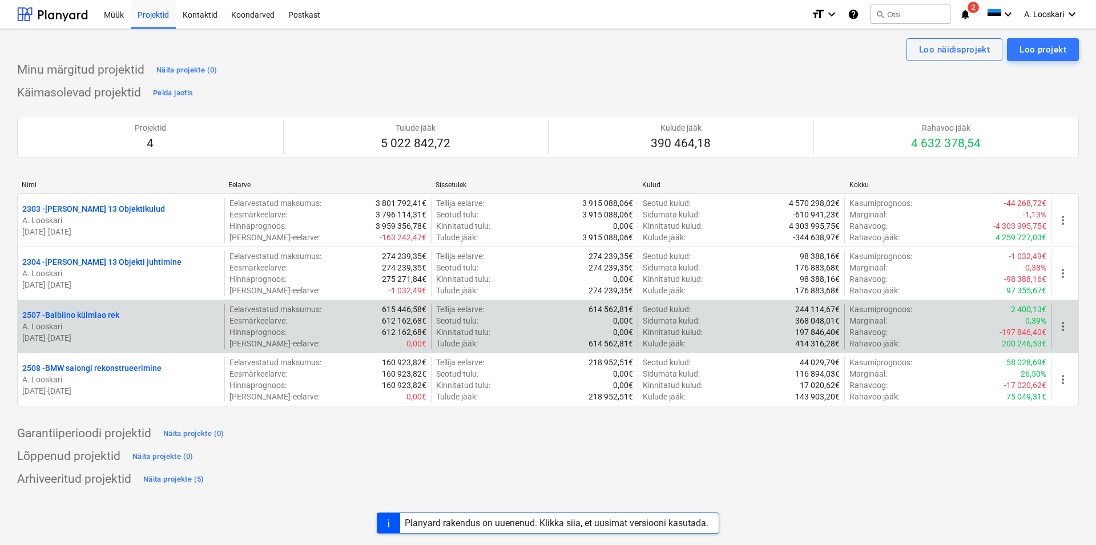
click at [100, 317] on p "2507 - Balbiino külmlao rek" at bounding box center [70, 314] width 97 height 11
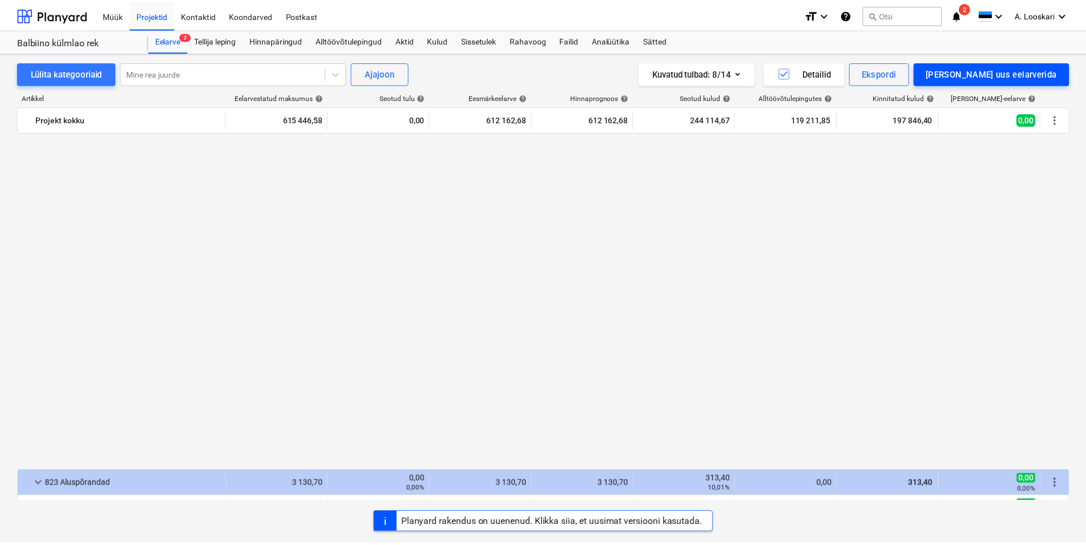
scroll to position [856, 0]
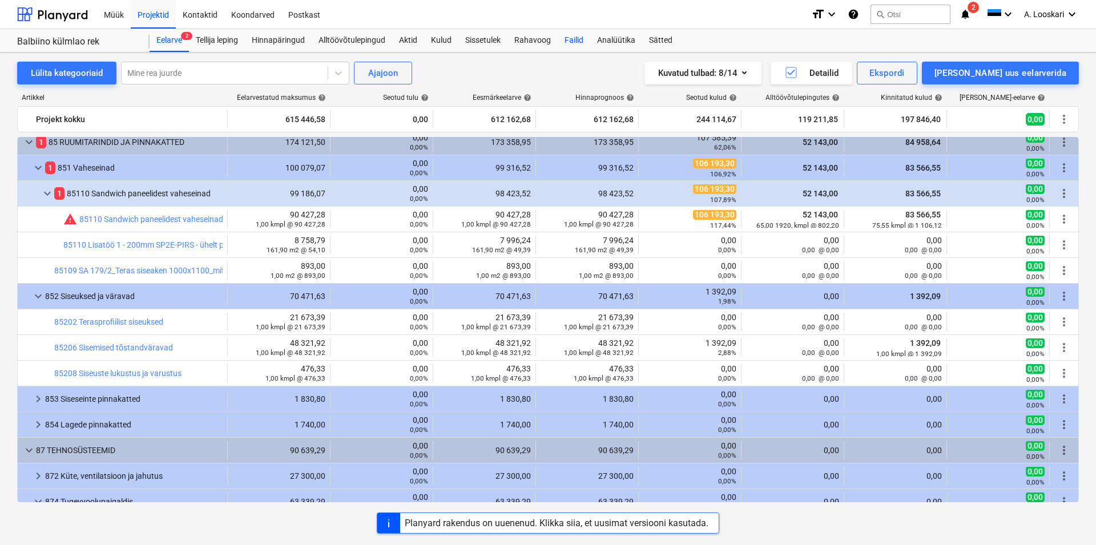
click at [577, 38] on div "Failid" at bounding box center [574, 40] width 33 height 23
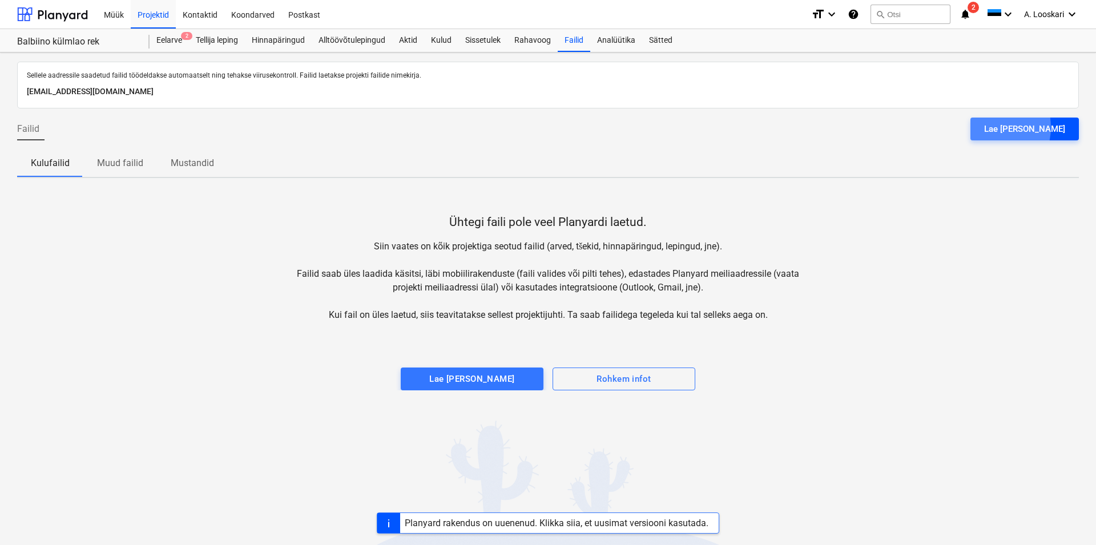
click at [1017, 127] on div "Lae [PERSON_NAME]" at bounding box center [1024, 129] width 81 height 15
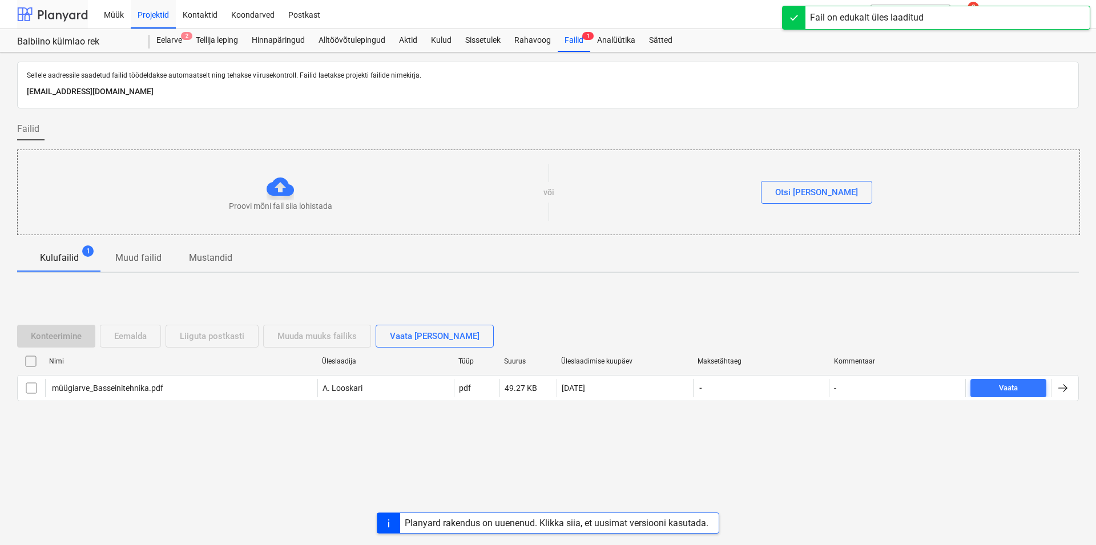
click at [59, 13] on div at bounding box center [52, 14] width 71 height 29
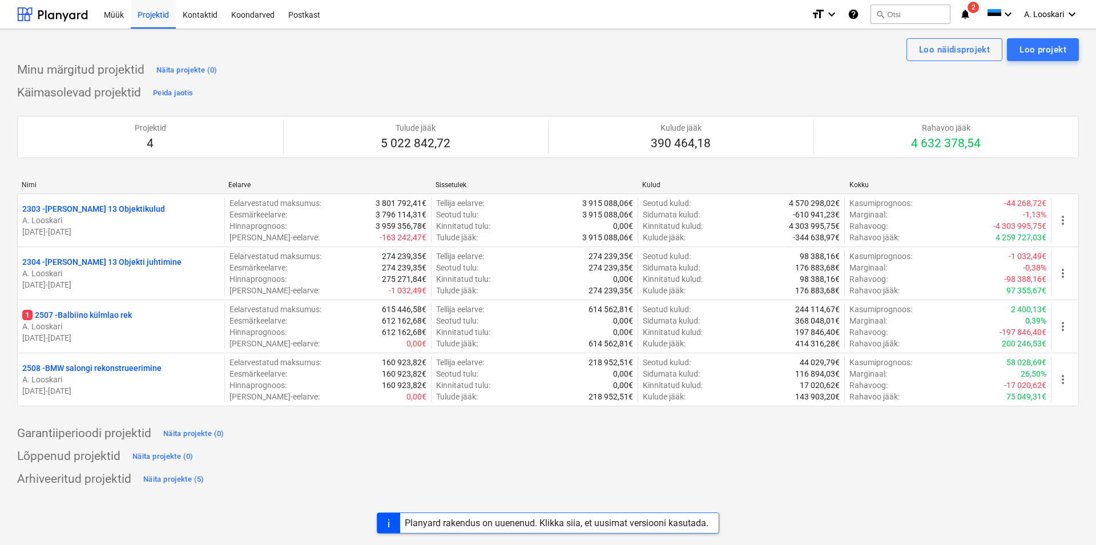
click at [967, 14] on icon "notifications" at bounding box center [965, 14] width 11 height 14
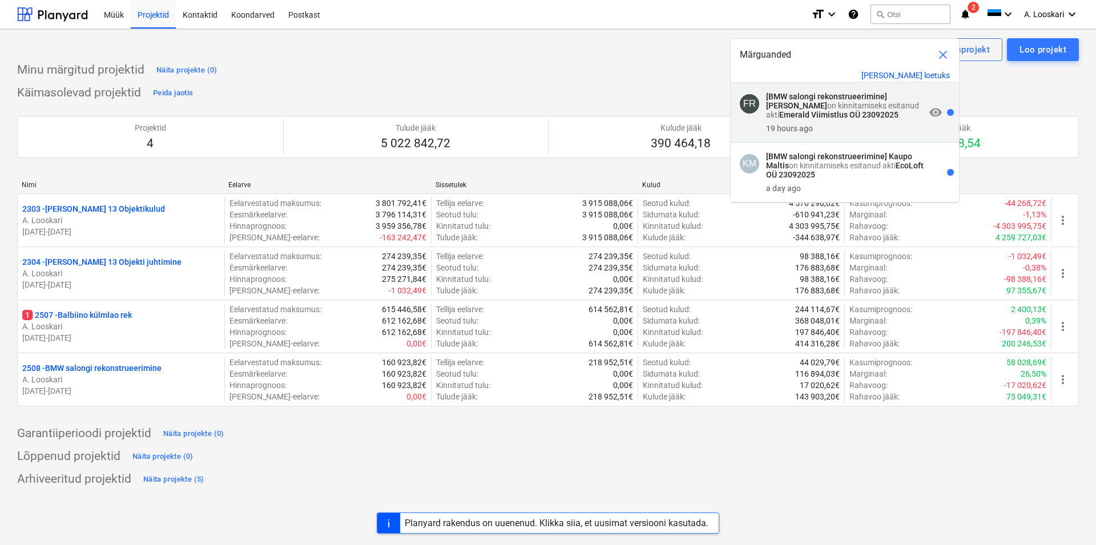
click at [929, 113] on span "visibility" at bounding box center [936, 113] width 14 height 14
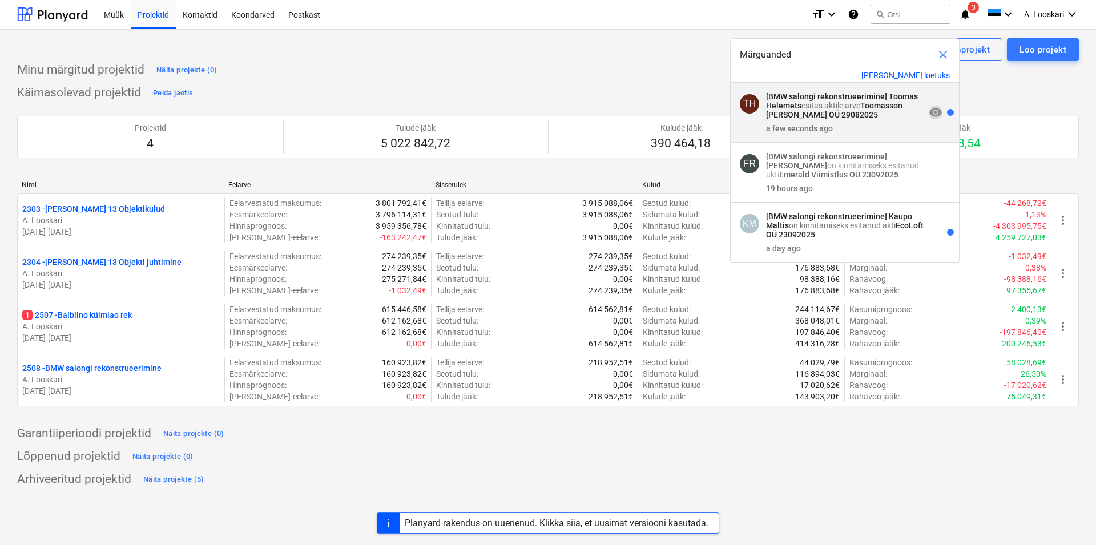
click at [929, 111] on span "visibility" at bounding box center [936, 113] width 14 height 14
click at [603, 69] on div "Minu märgitud projektid Näita projekte (0)" at bounding box center [548, 70] width 1062 height 18
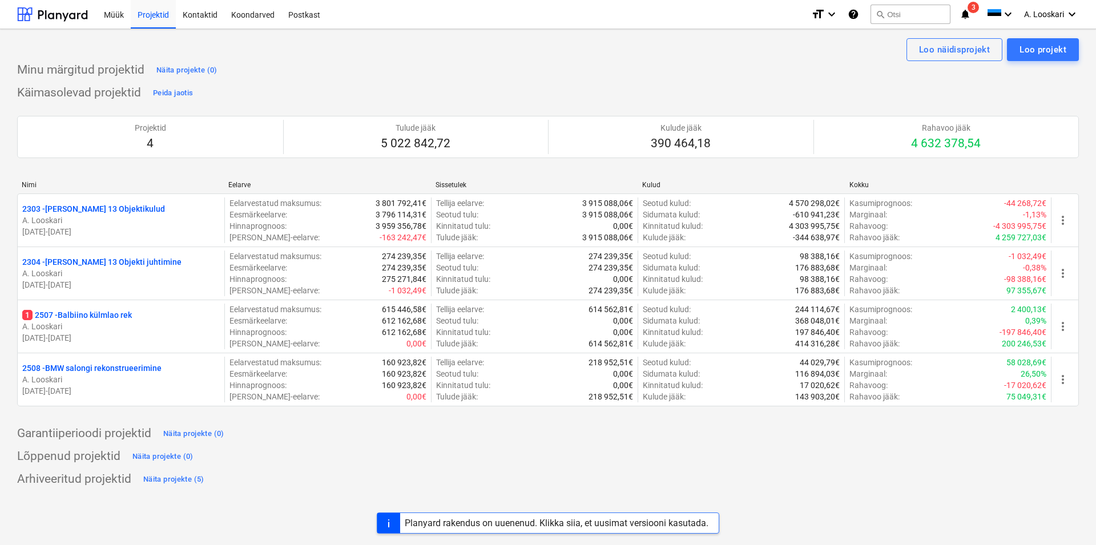
click at [967, 13] on icon "notifications" at bounding box center [965, 14] width 11 height 14
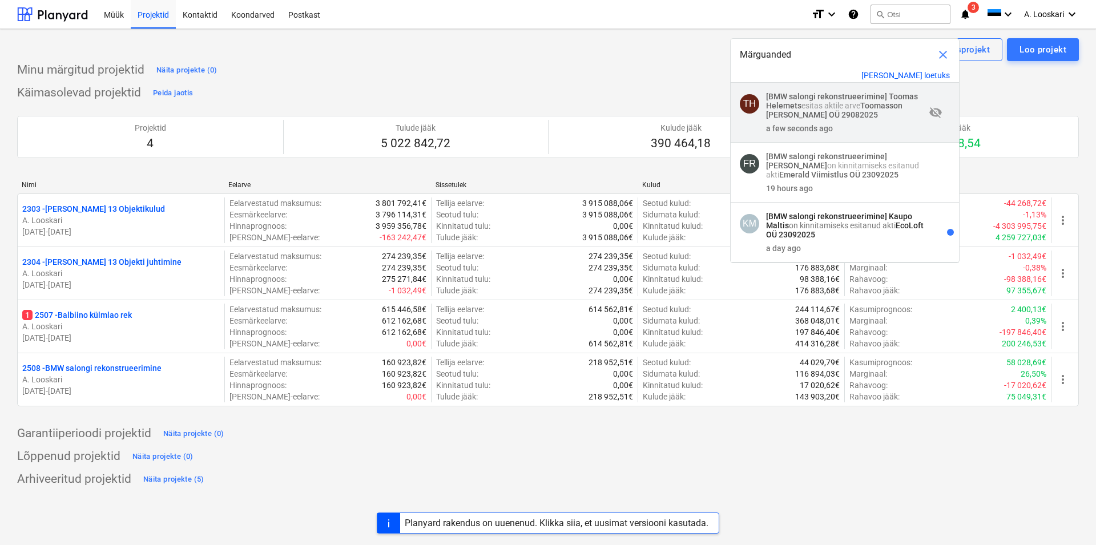
click at [828, 101] on strong "[BMW salongi rekonstrueerimine]" at bounding box center [826, 96] width 121 height 9
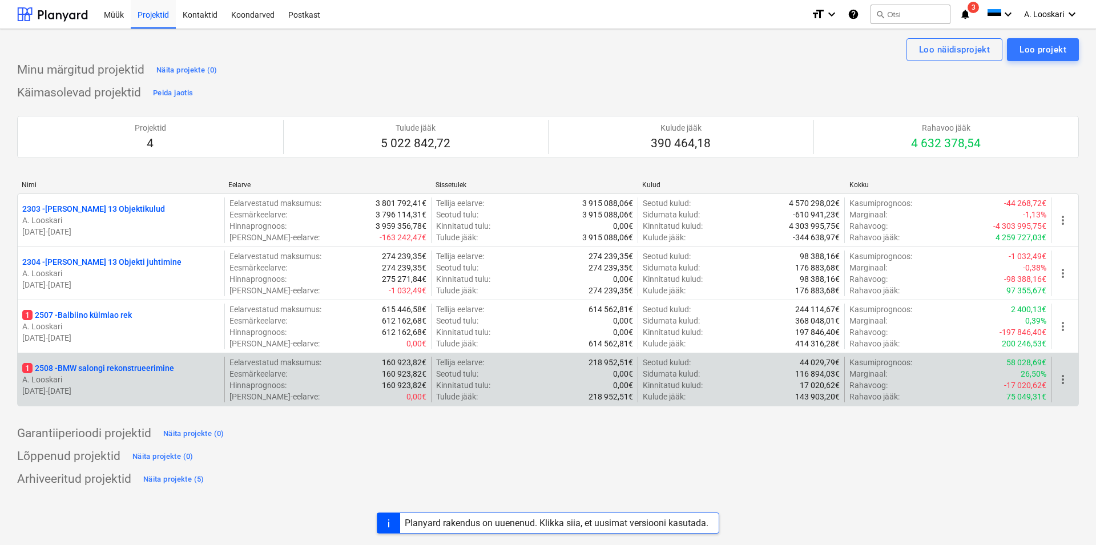
click at [109, 369] on p "1 2508 - BMW salongi rekonstrueerimine" at bounding box center [98, 368] width 152 height 11
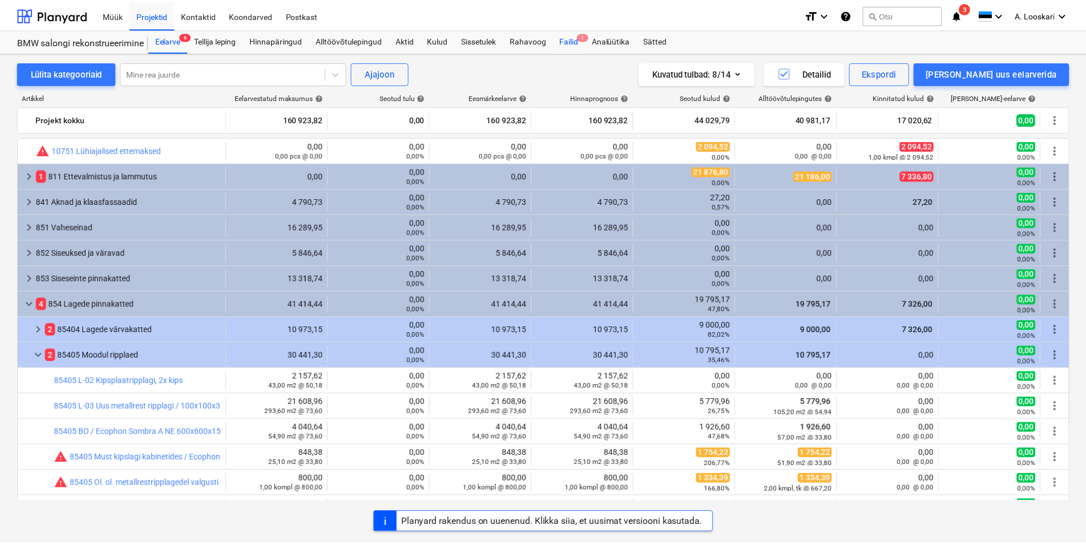
scroll to position [65, 0]
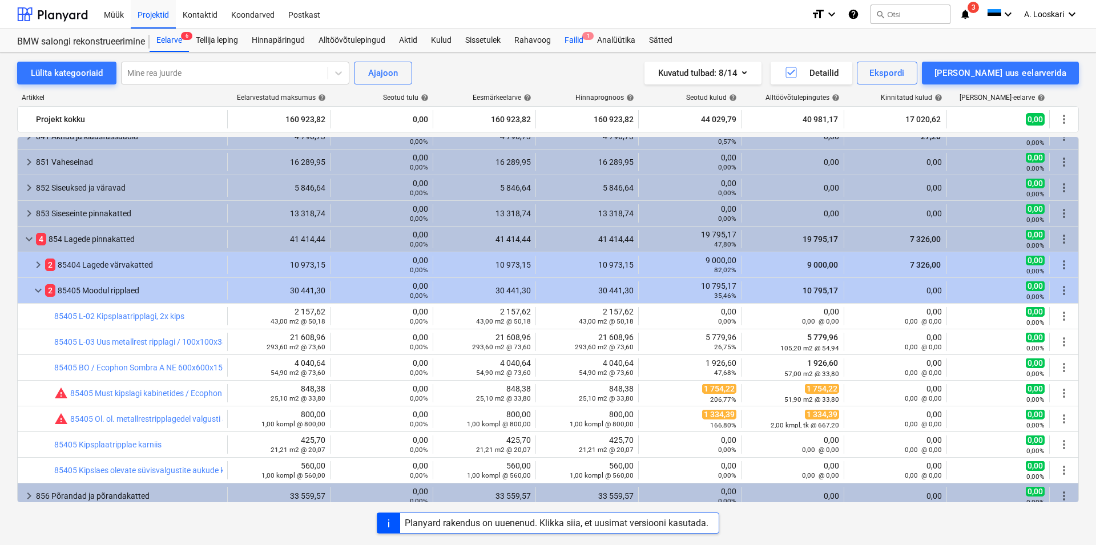
drag, startPoint x: 577, startPoint y: 36, endPoint x: 579, endPoint y: 44, distance: 8.2
click at [577, 37] on div "Failid 1" at bounding box center [574, 40] width 33 height 23
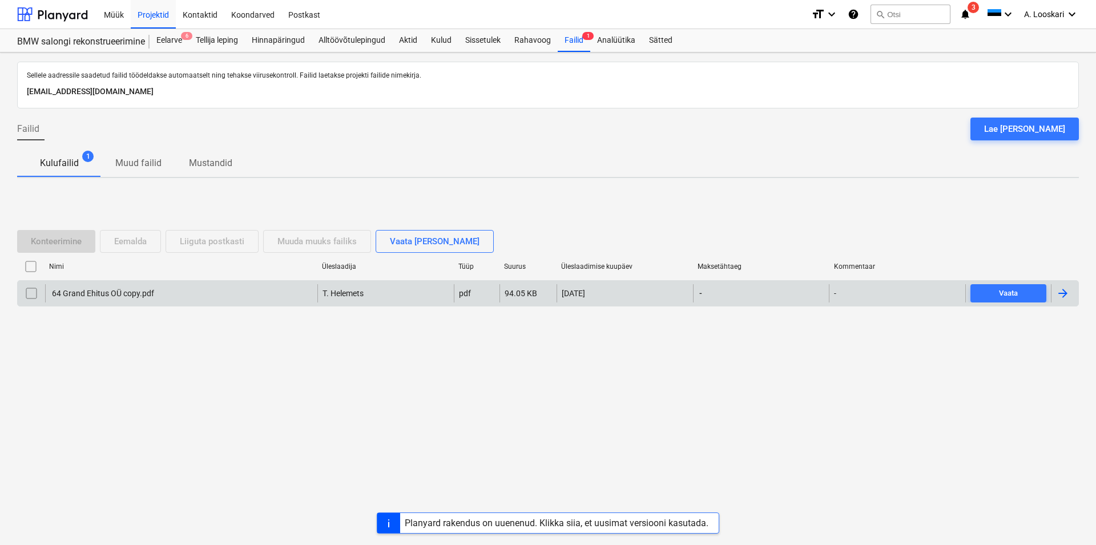
click at [104, 291] on div "64 Grand Ehitus OÜ copy.pdf" at bounding box center [102, 293] width 104 height 9
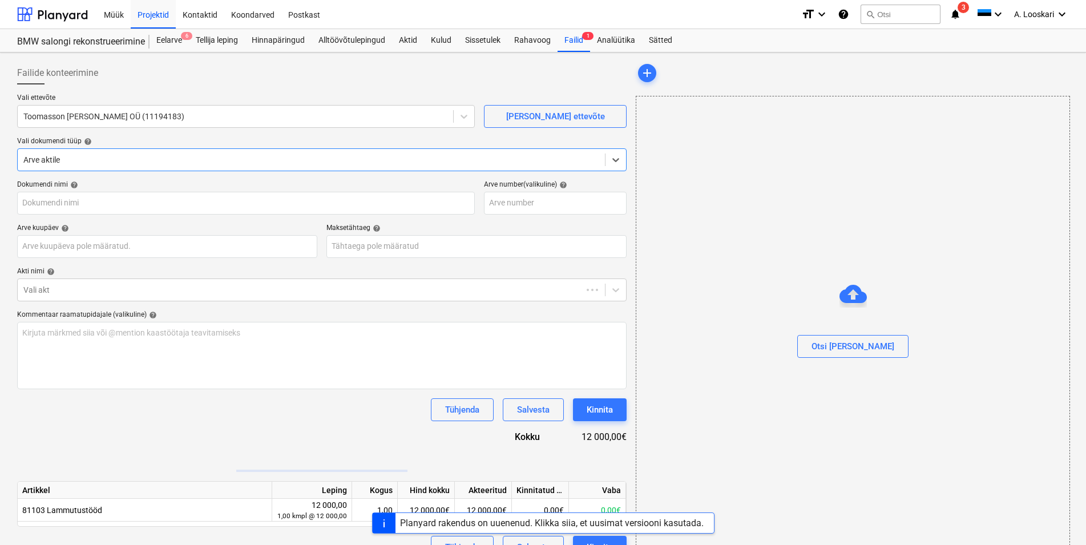
type input "64 Grand Ehitus OÜ copy.pdf"
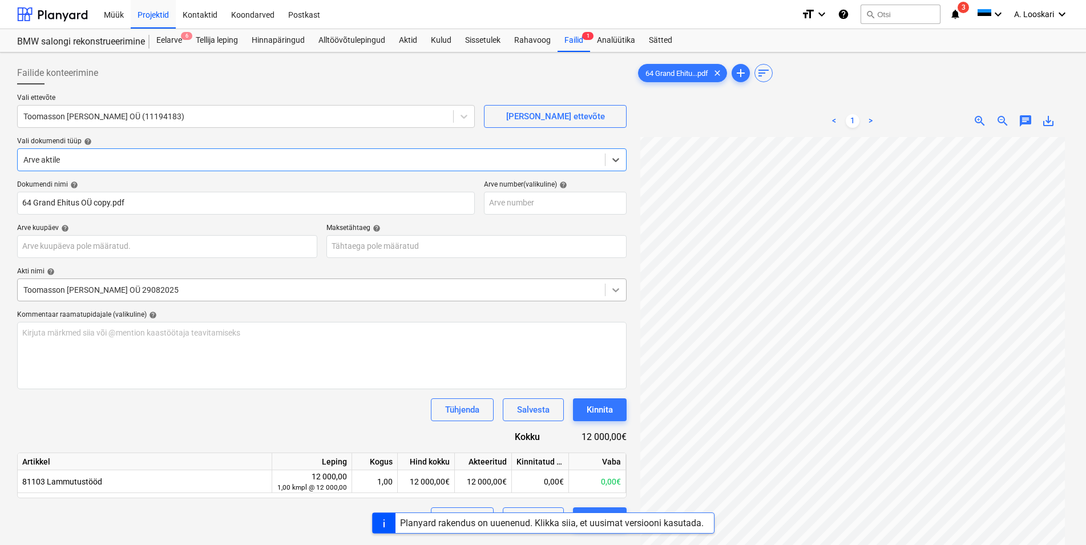
scroll to position [65, 0]
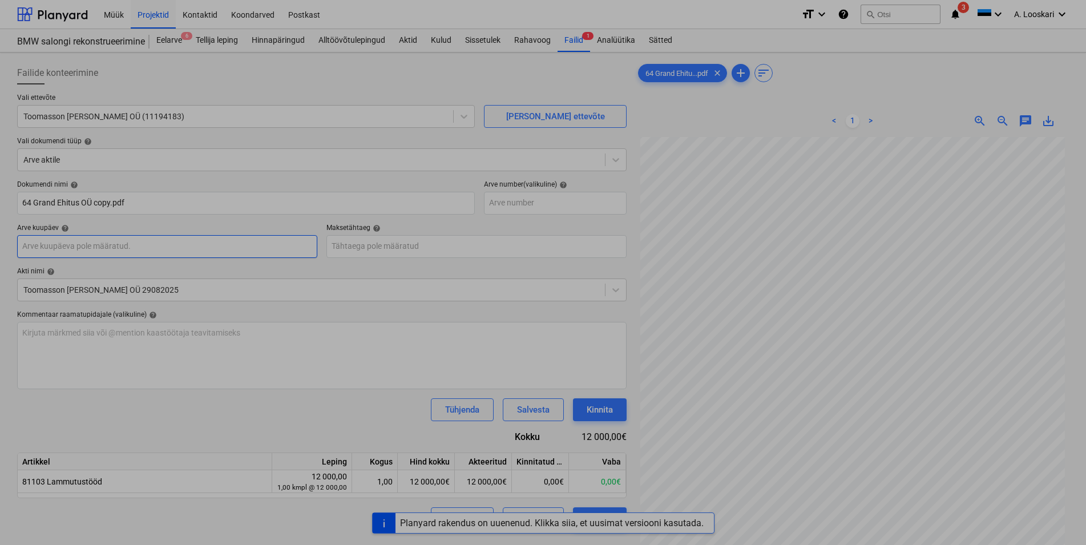
click at [223, 245] on input "text" at bounding box center [167, 246] width 300 height 23
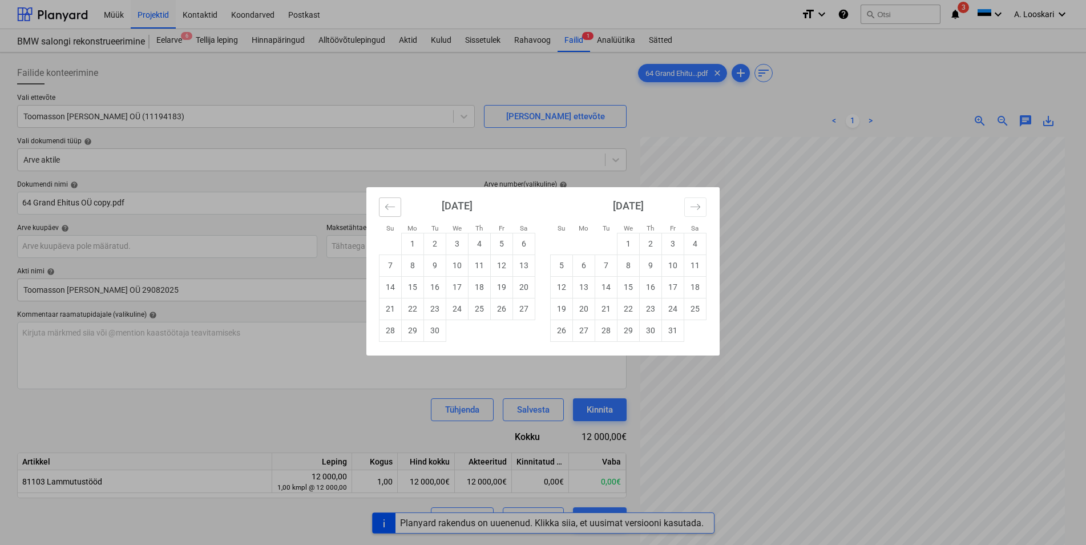
click at [387, 207] on icon "Move backward to switch to the previous month." at bounding box center [390, 207] width 11 height 11
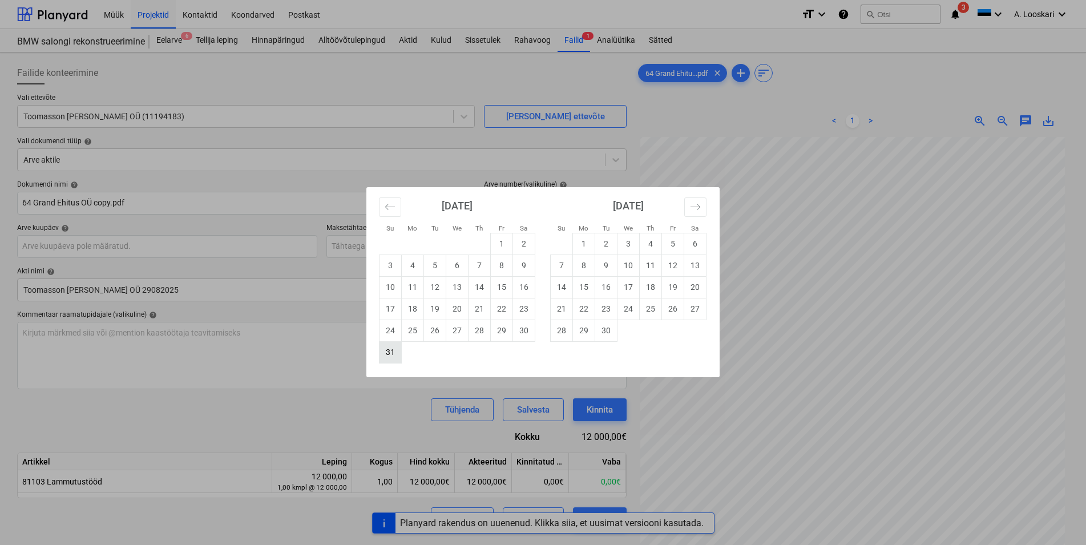
click at [388, 353] on td "31" at bounding box center [391, 352] width 22 height 22
type input "[DATE]"
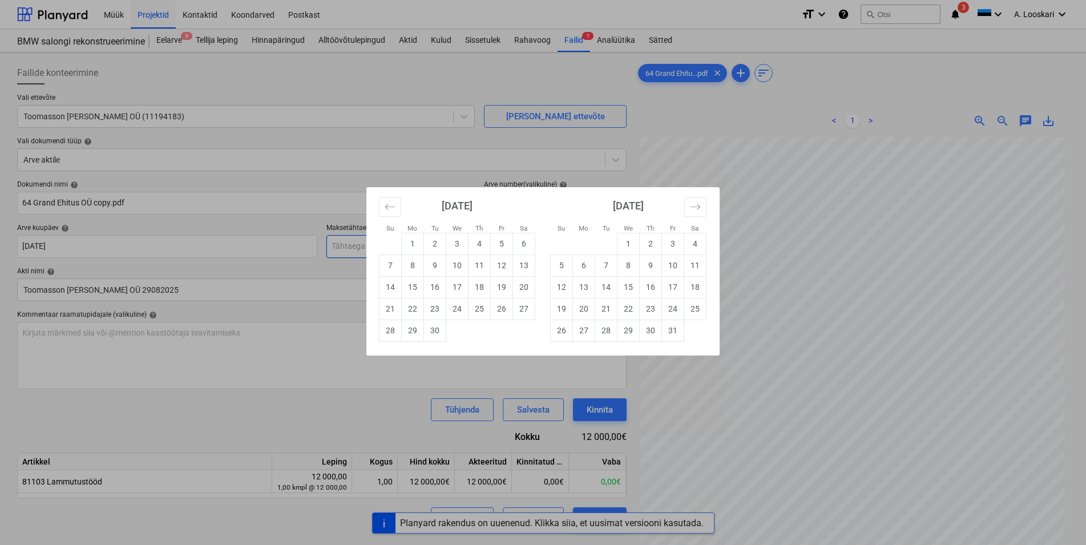
click at [371, 248] on input "text" at bounding box center [477, 246] width 300 height 23
click at [393, 308] on td "21" at bounding box center [391, 309] width 22 height 22
type input "[DATE]"
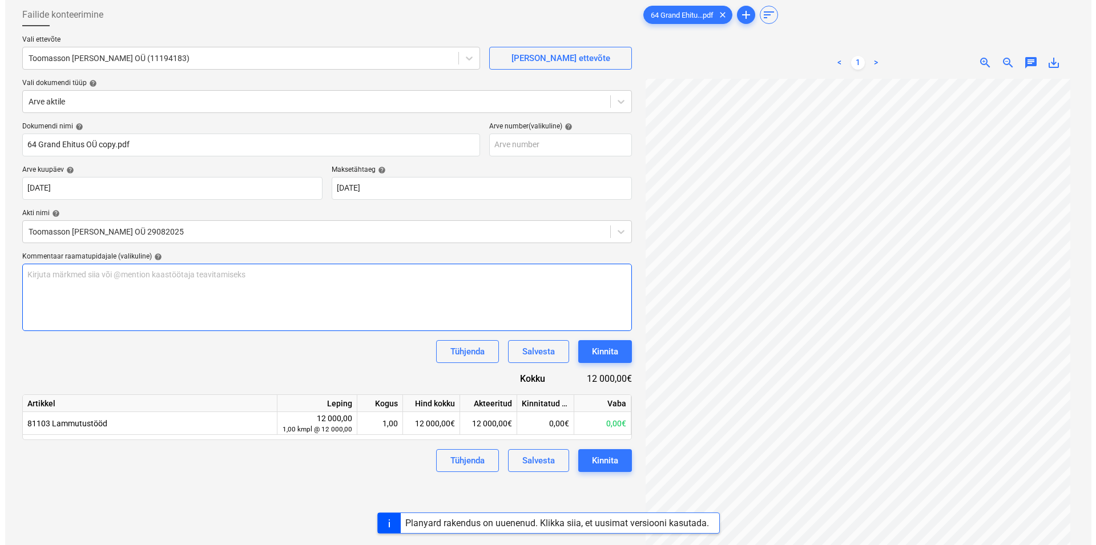
scroll to position [114, 0]
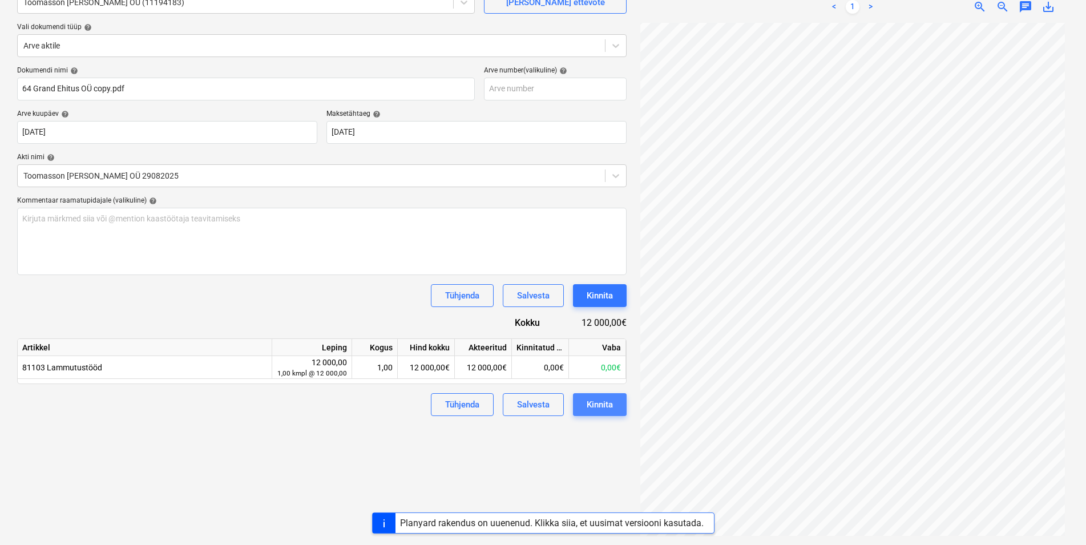
click at [605, 403] on div "Kinnita" at bounding box center [600, 404] width 26 height 15
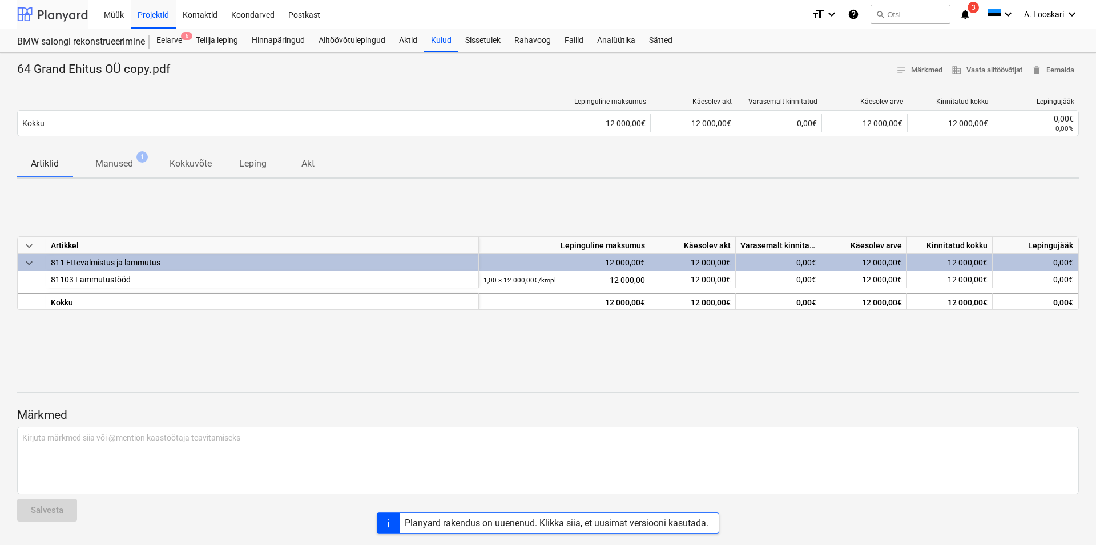
click at [66, 15] on div at bounding box center [52, 14] width 71 height 29
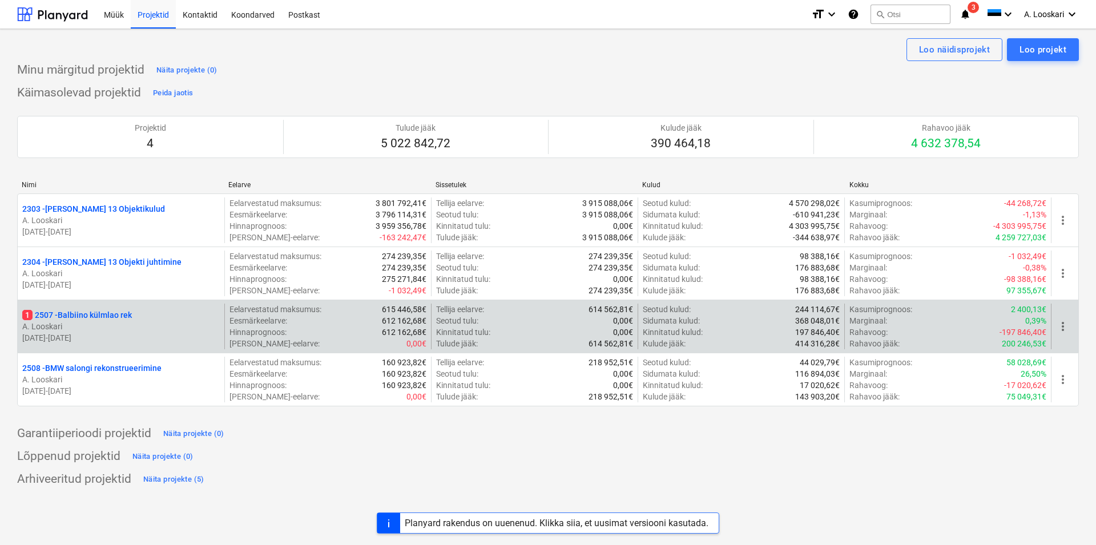
click at [119, 320] on p "1 2507 - Balbiino külmlao rek" at bounding box center [77, 314] width 110 height 11
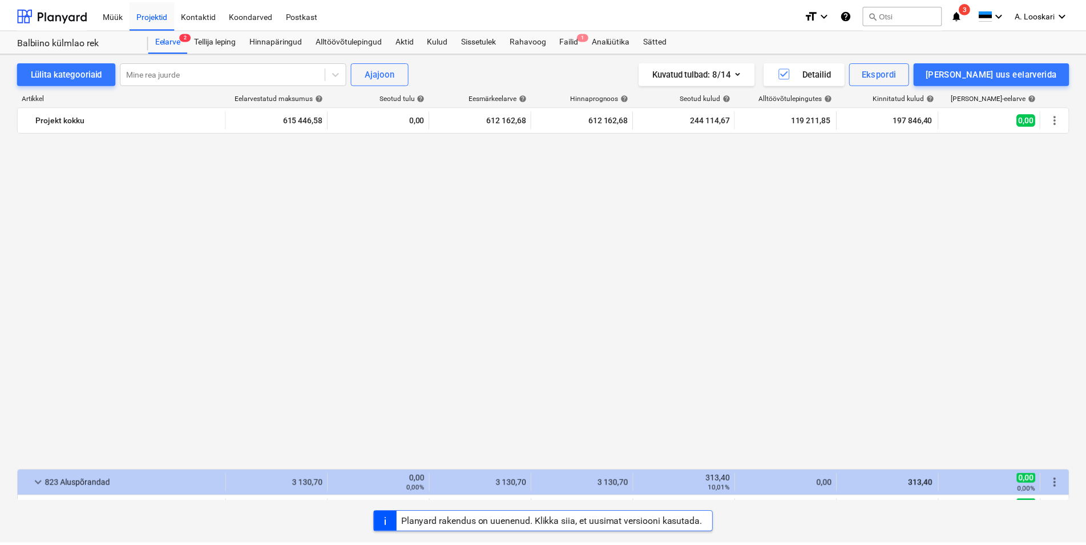
scroll to position [856, 0]
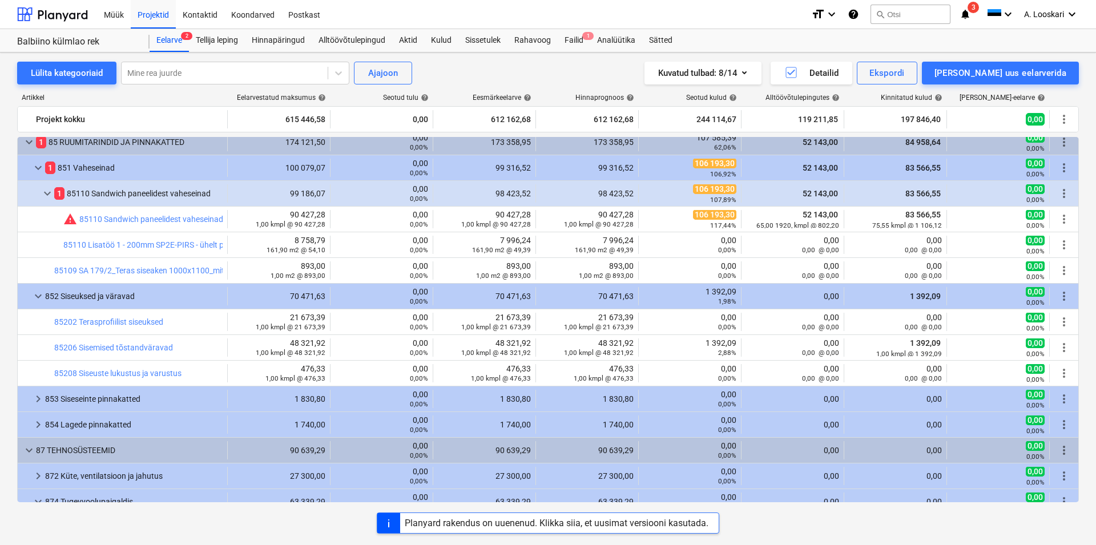
click at [963, 13] on icon "notifications" at bounding box center [965, 14] width 11 height 14
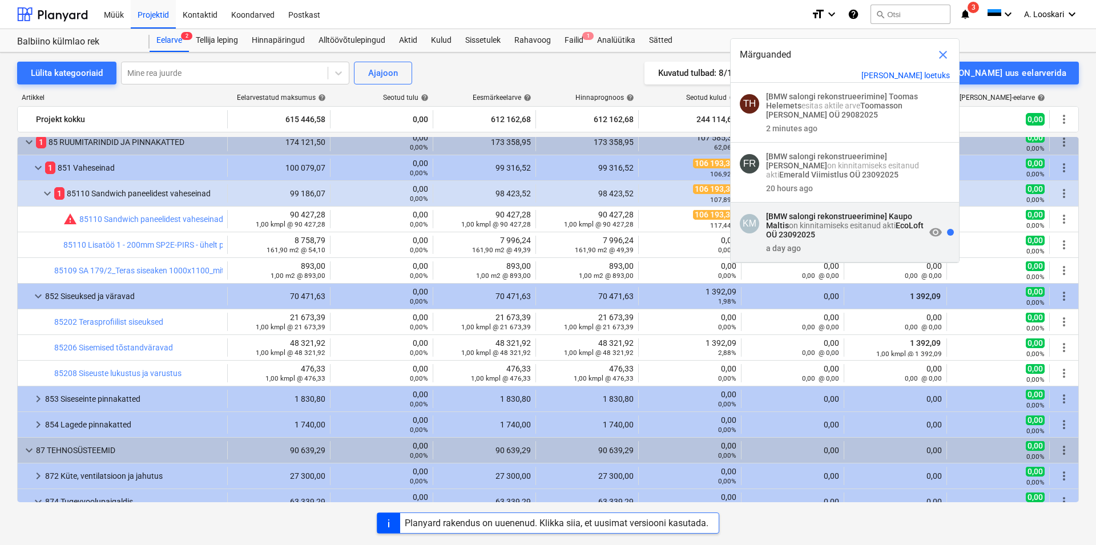
click at [888, 235] on p "[BMW salongi rekonstrueerimine] Kaupo Maltis on kinnitamiseks esitanud akti Eco…" at bounding box center [845, 225] width 159 height 27
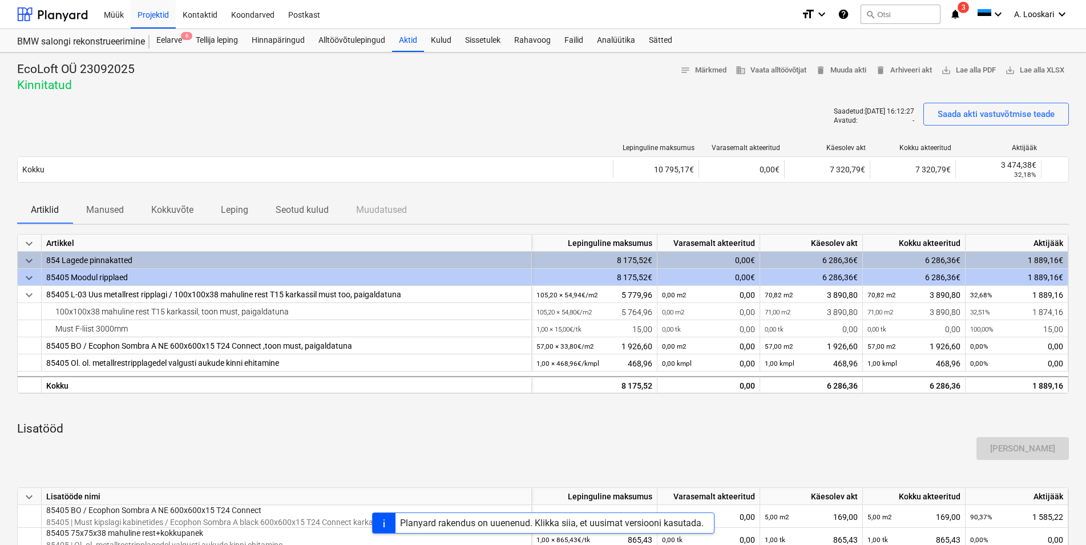
click at [955, 10] on icon "notifications" at bounding box center [955, 14] width 11 height 14
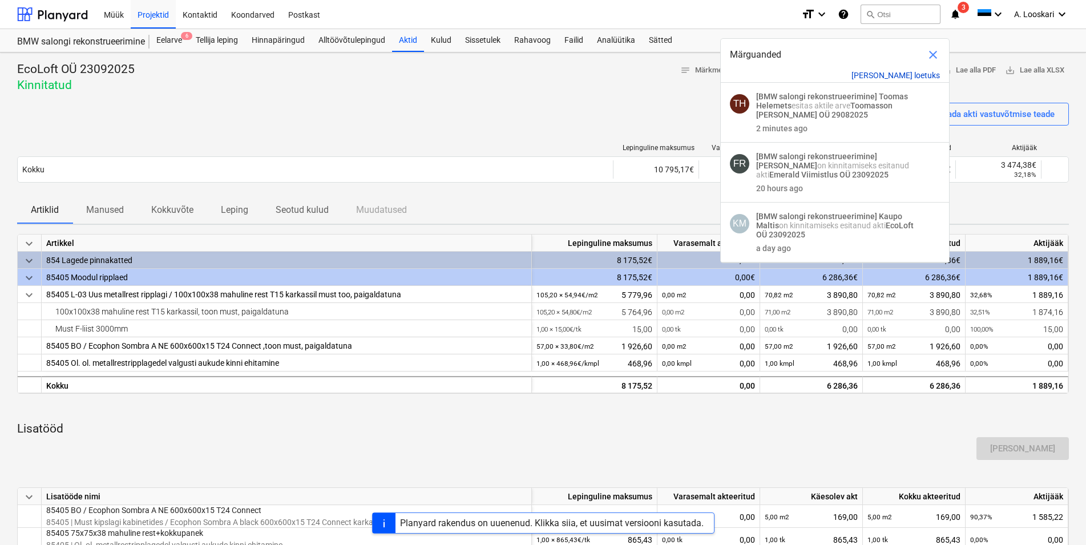
click at [917, 74] on button "[PERSON_NAME] loetuks" at bounding box center [896, 75] width 88 height 9
click at [935, 54] on span "close" at bounding box center [934, 55] width 14 height 14
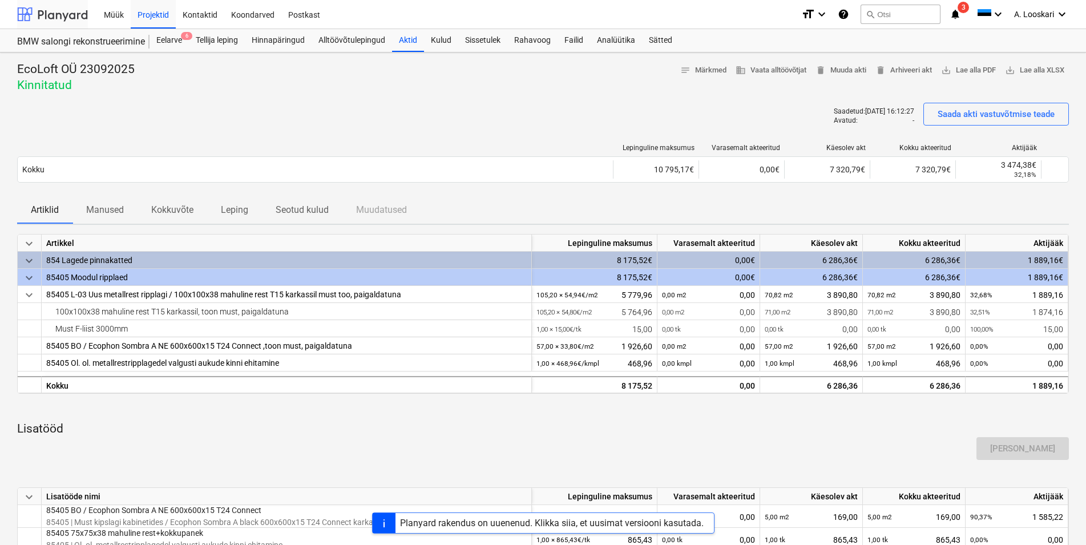
click at [67, 11] on div at bounding box center [52, 14] width 71 height 29
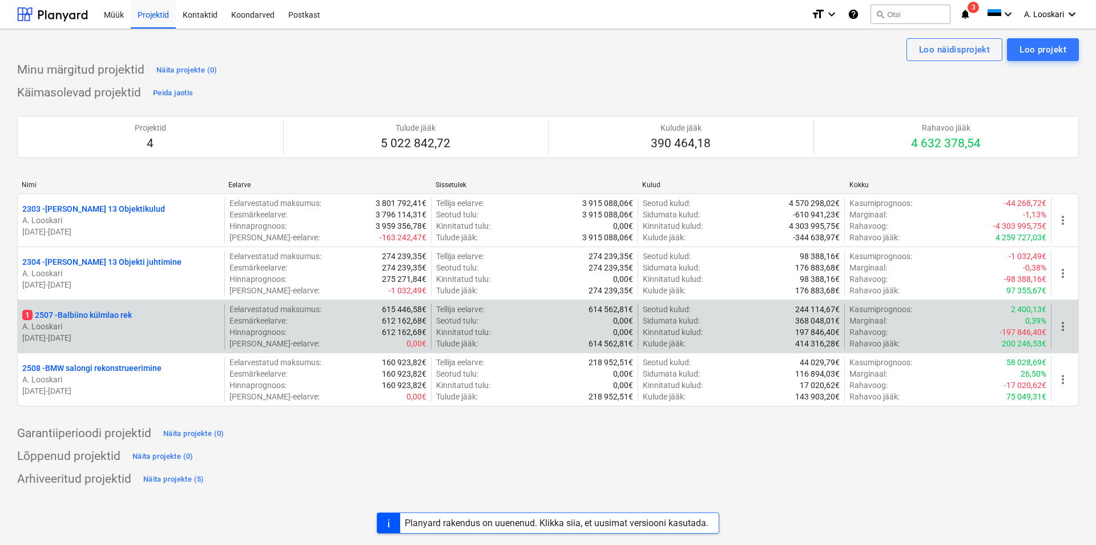
click at [122, 313] on p "1 2507 - Balbiino külmlao rek" at bounding box center [77, 314] width 110 height 11
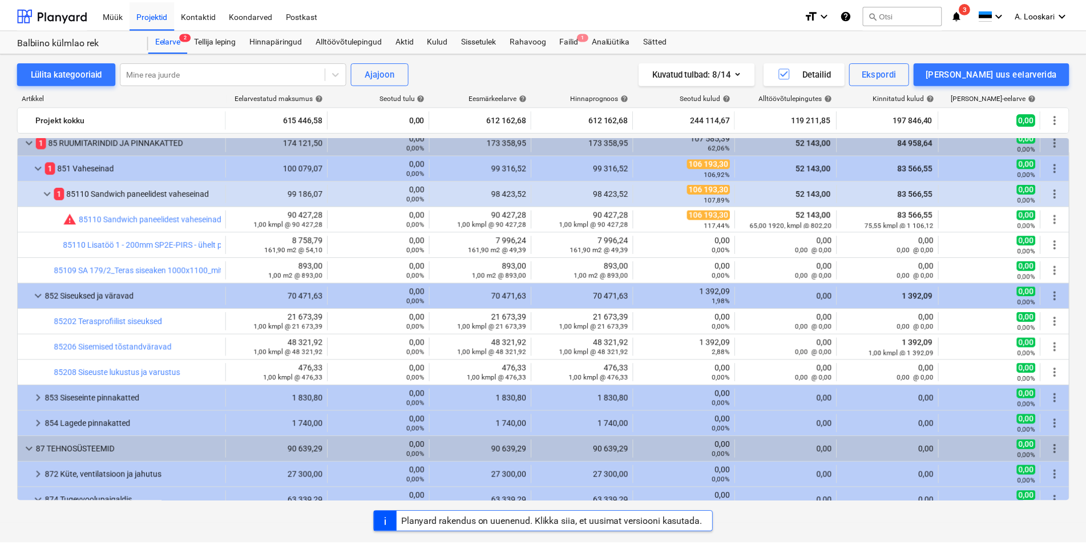
scroll to position [595, 0]
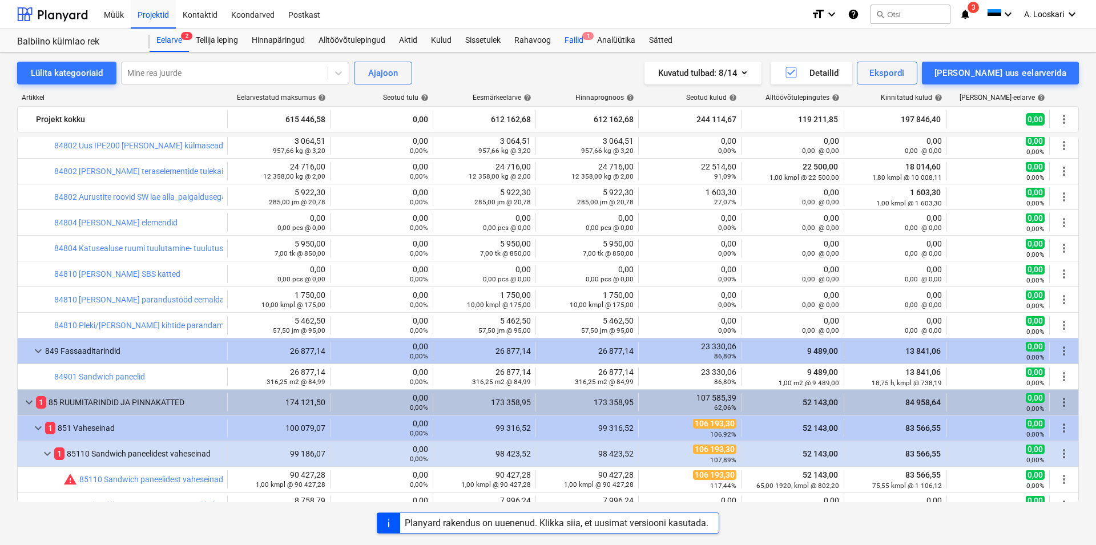
click at [574, 38] on div "Failid 1" at bounding box center [574, 40] width 33 height 23
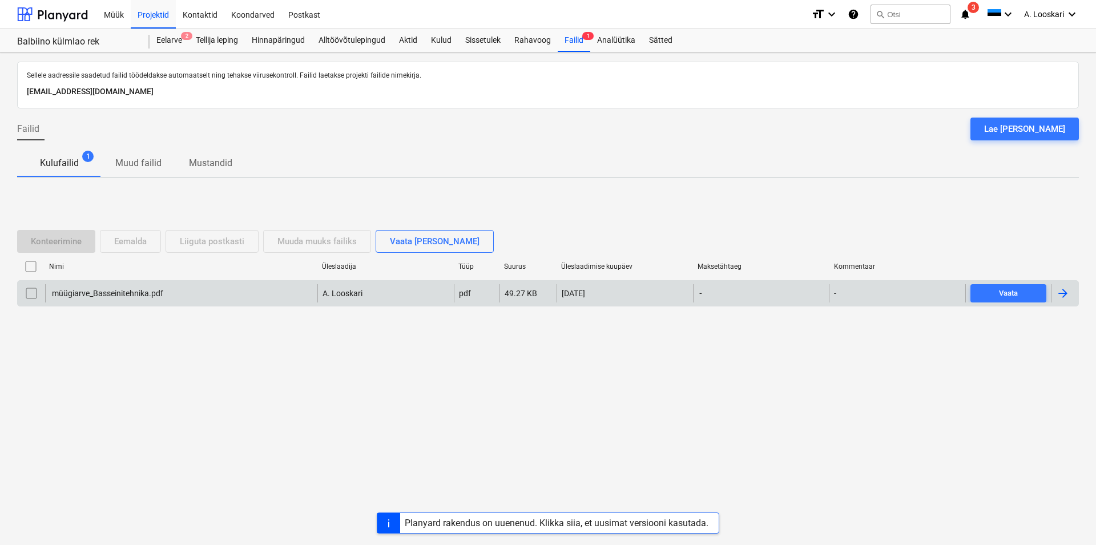
click at [129, 289] on div "müügiarve_Basseinitehnika.pdf" at bounding box center [106, 293] width 113 height 9
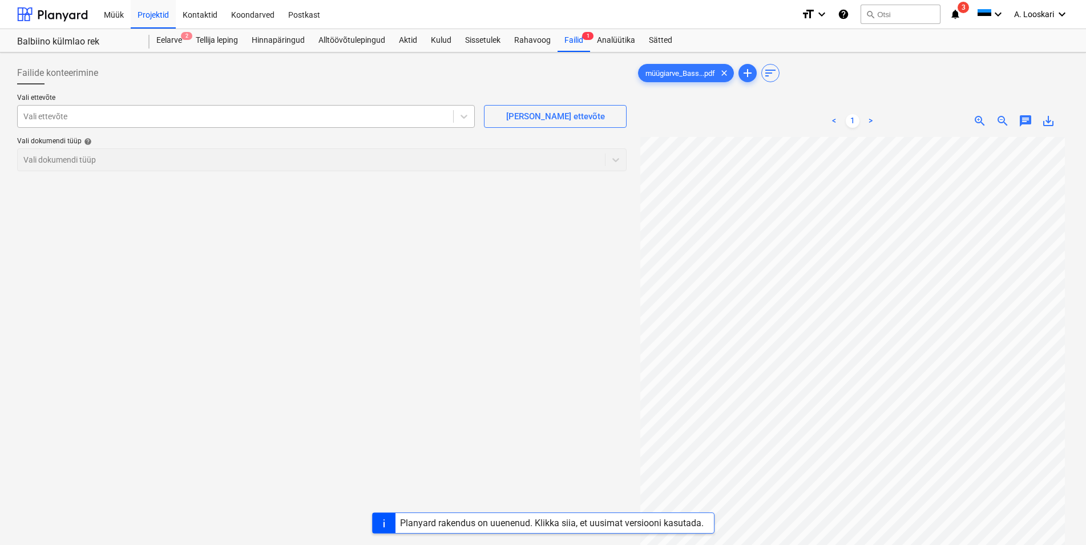
click at [91, 116] on div at bounding box center [235, 116] width 424 height 11
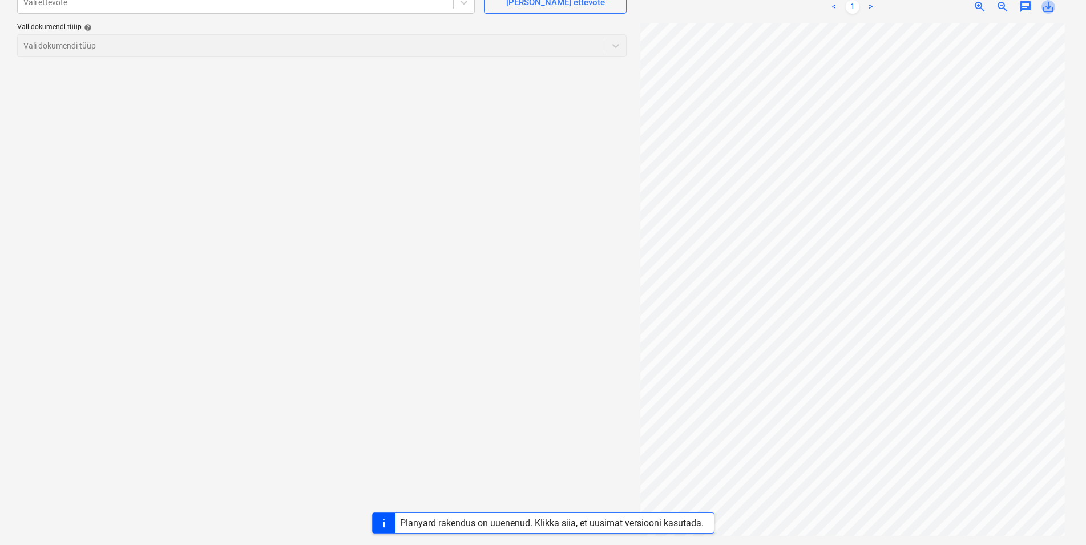
click at [1049, 7] on span "save_alt" at bounding box center [1049, 7] width 14 height 14
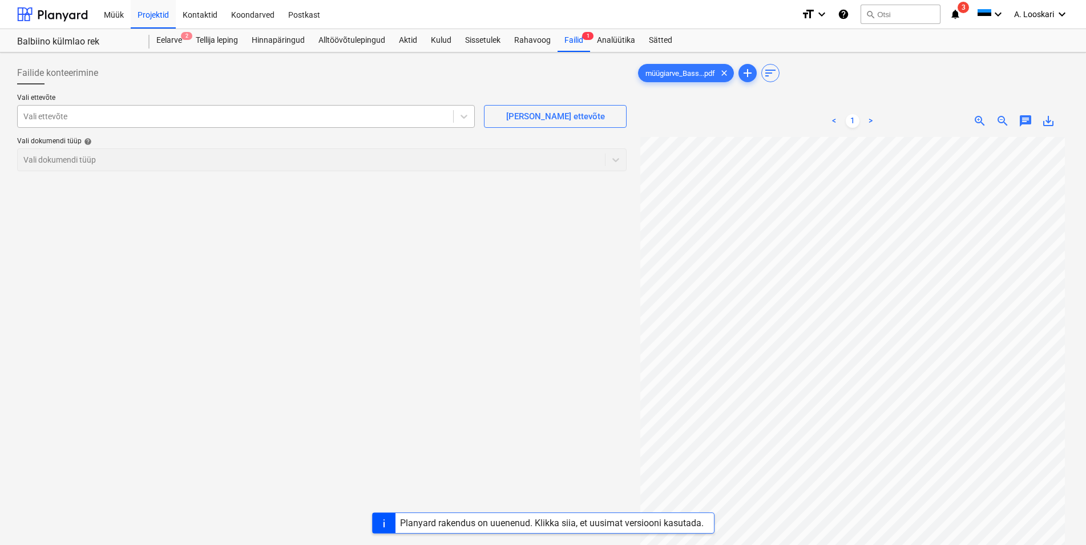
click at [61, 117] on div at bounding box center [235, 116] width 424 height 11
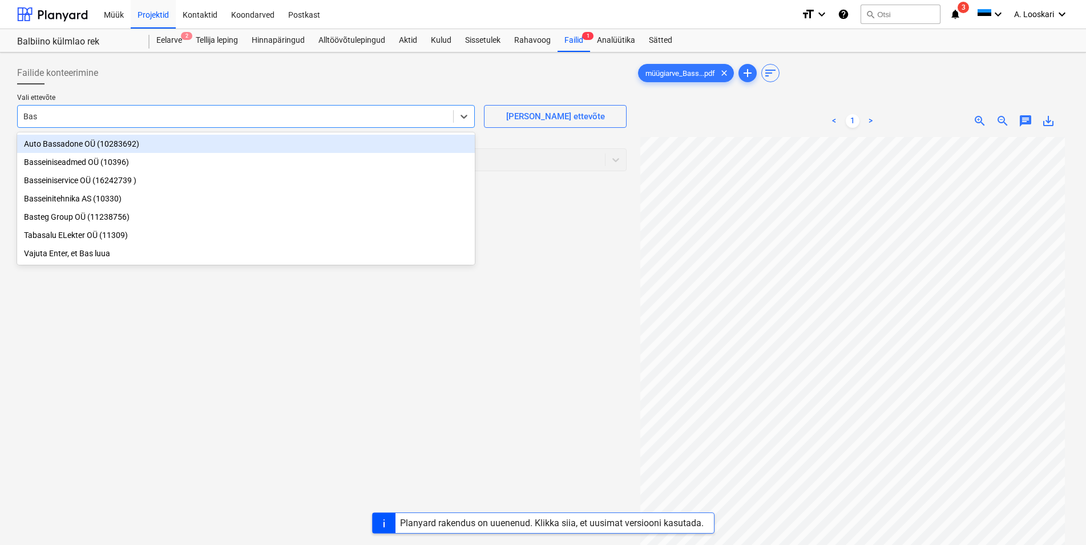
type input "Bass"
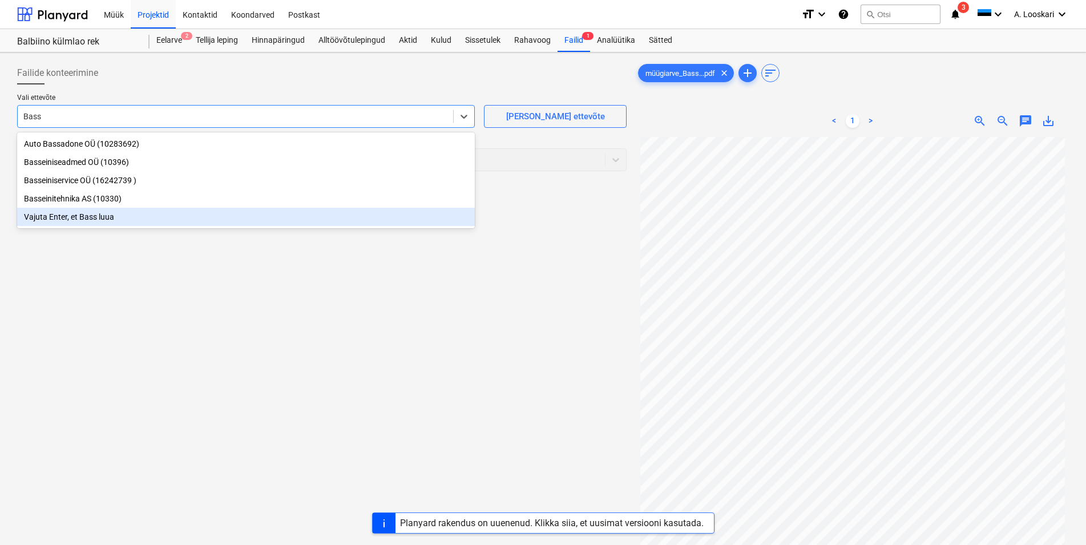
click at [88, 218] on div "Vajuta Enter, et Bass luua" at bounding box center [246, 217] width 458 height 18
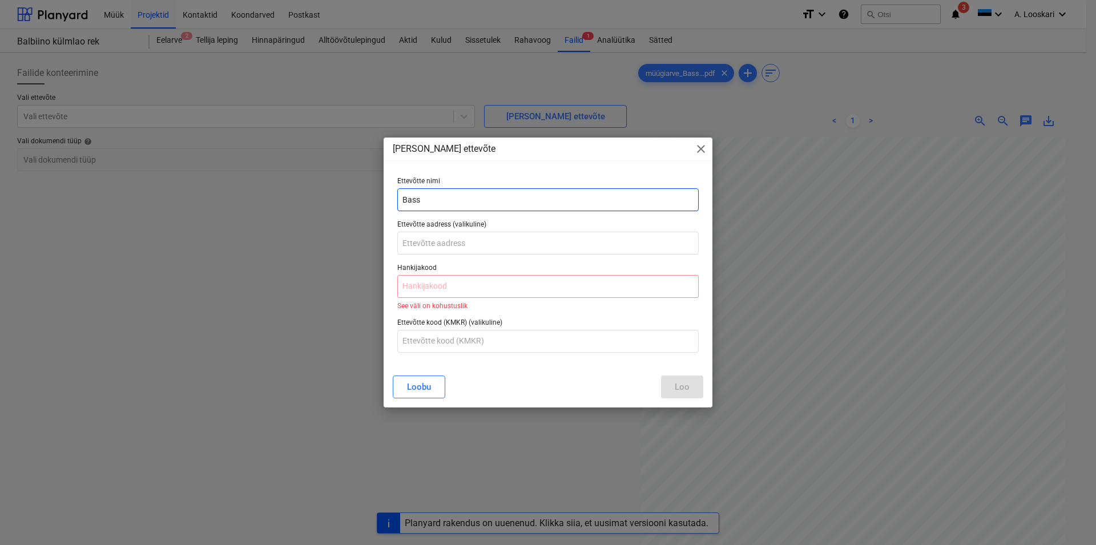
drag, startPoint x: 391, startPoint y: 198, endPoint x: 384, endPoint y: 198, distance: 7.4
click at [397, 198] on input "Bass" at bounding box center [547, 199] width 301 height 23
paste input "einitehnika OÜ"
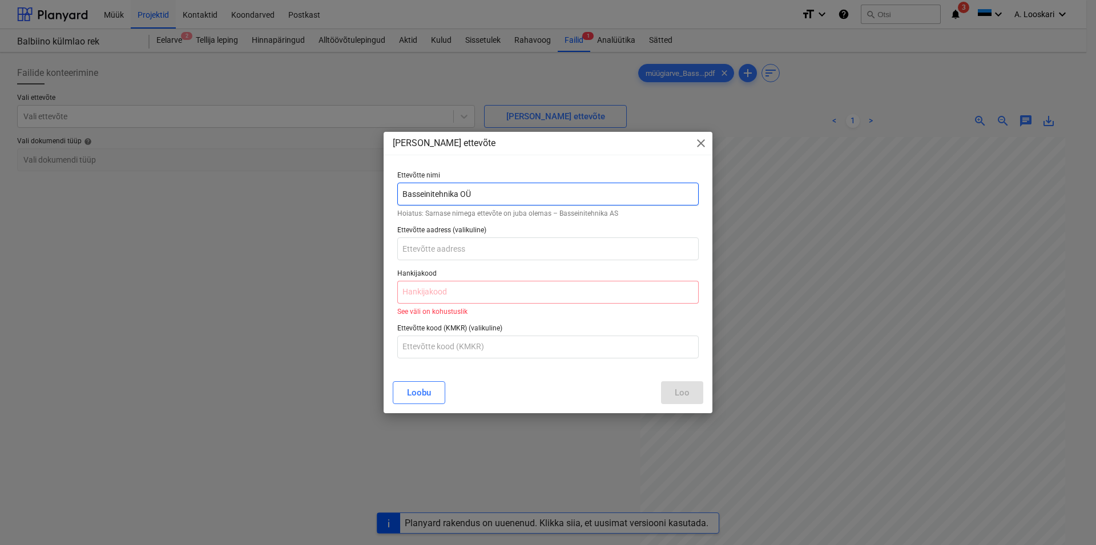
type input "Basseinitehnika OÜ"
click at [436, 248] on input "text" at bounding box center [547, 249] width 301 height 23
paste input "[STREET_ADDRESS]"
type input "[STREET_ADDRESS]"
click at [441, 289] on input "text" at bounding box center [547, 292] width 301 height 23
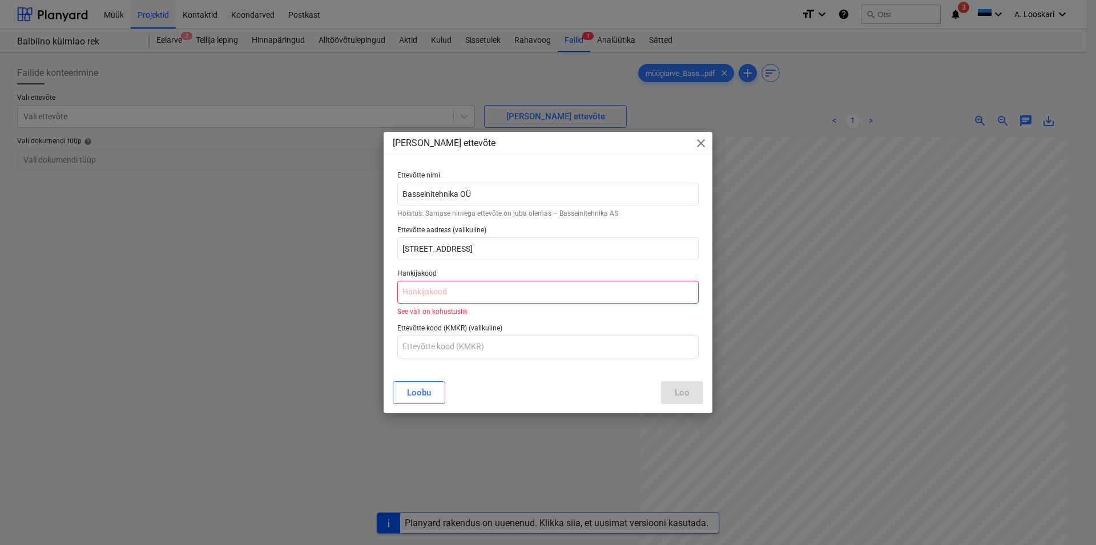
paste input "10003873"
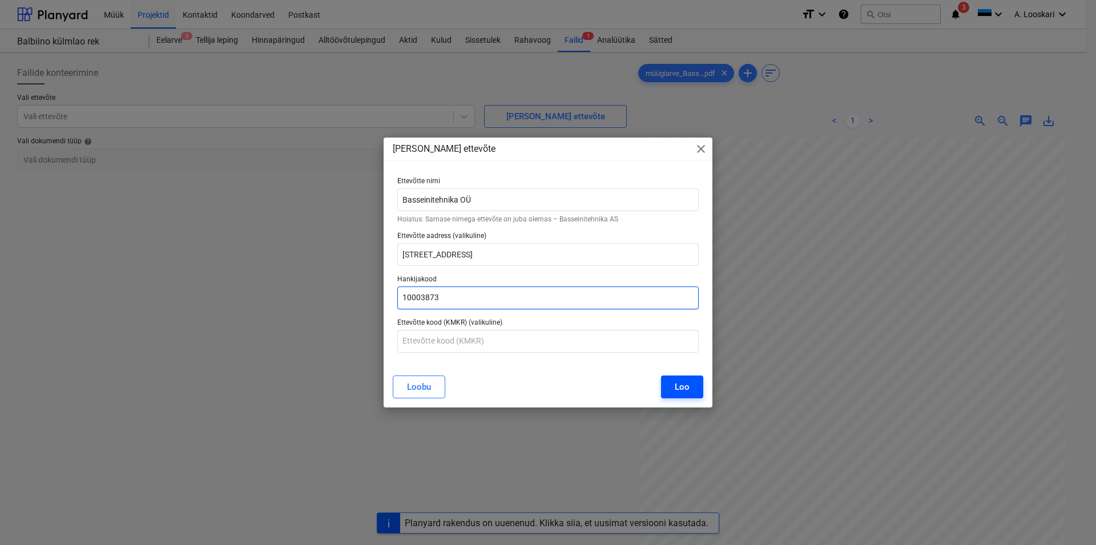
type input "10003873"
click at [693, 388] on button "Loo" at bounding box center [682, 387] width 42 height 23
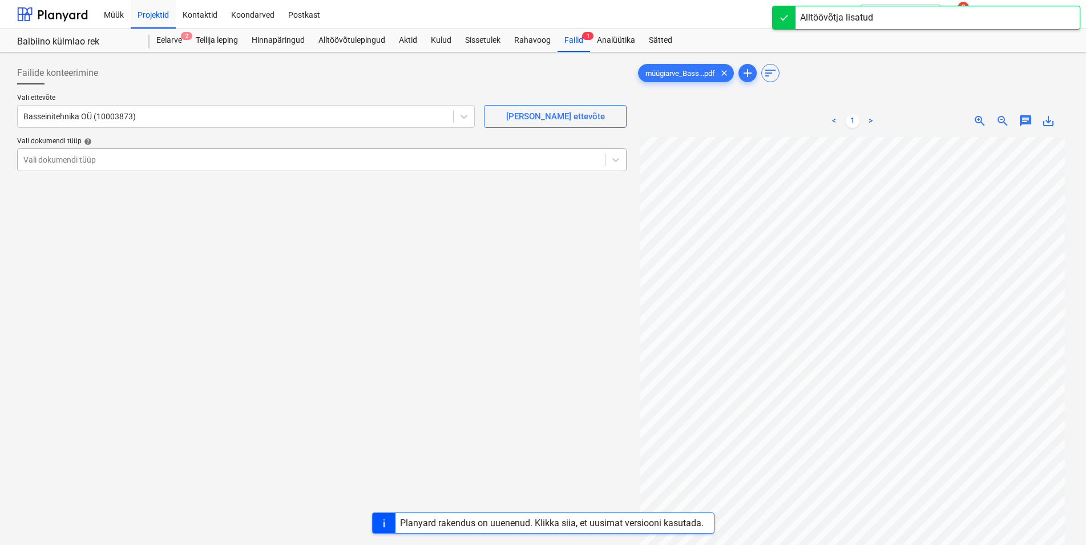
click at [81, 159] on div at bounding box center [311, 159] width 576 height 11
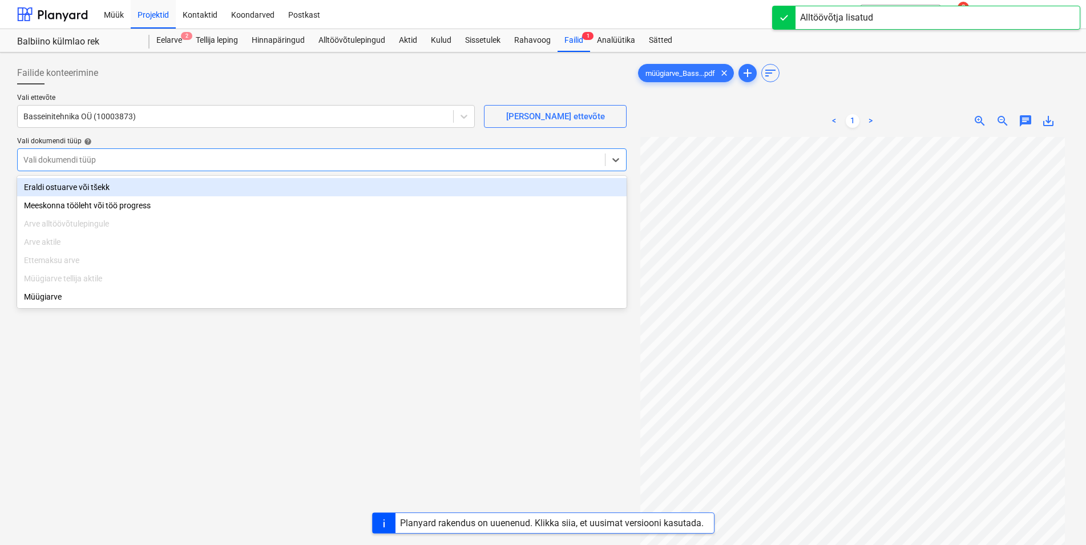
click at [83, 187] on div "Eraldi ostuarve või tšekk" at bounding box center [322, 187] width 610 height 18
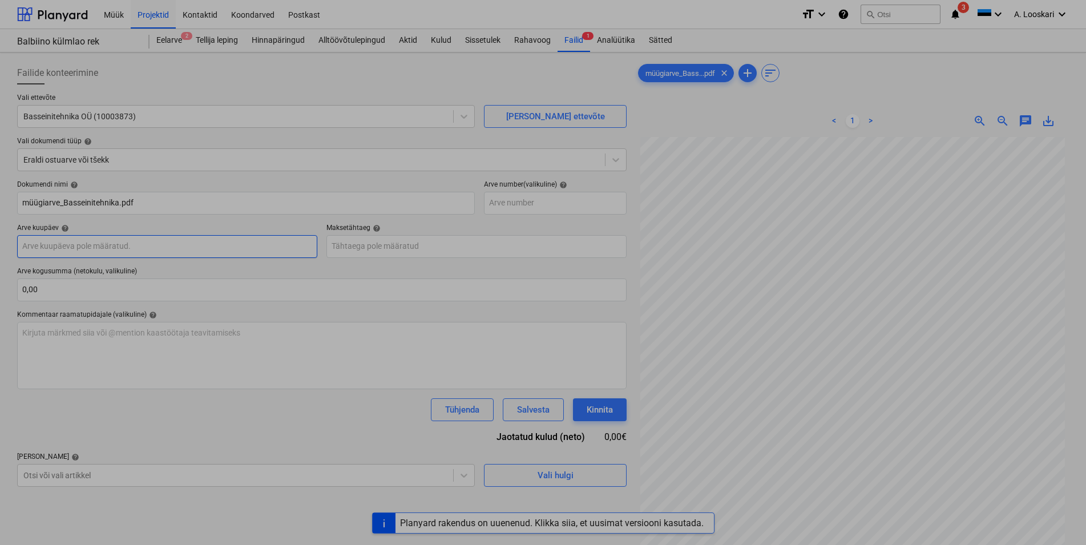
click at [90, 245] on input "text" at bounding box center [167, 246] width 300 height 23
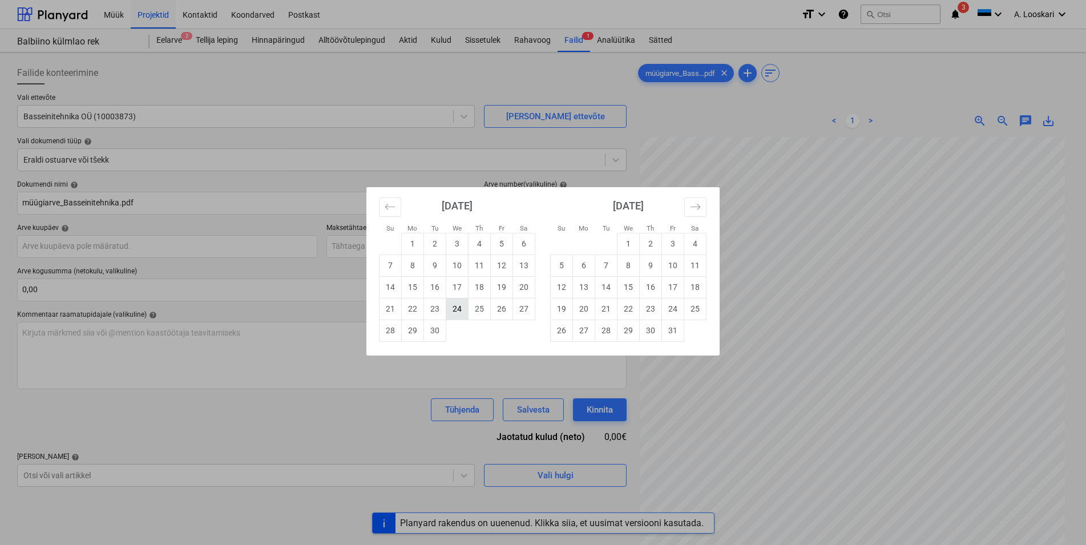
click at [456, 307] on td "24" at bounding box center [457, 309] width 22 height 22
type input "[DATE]"
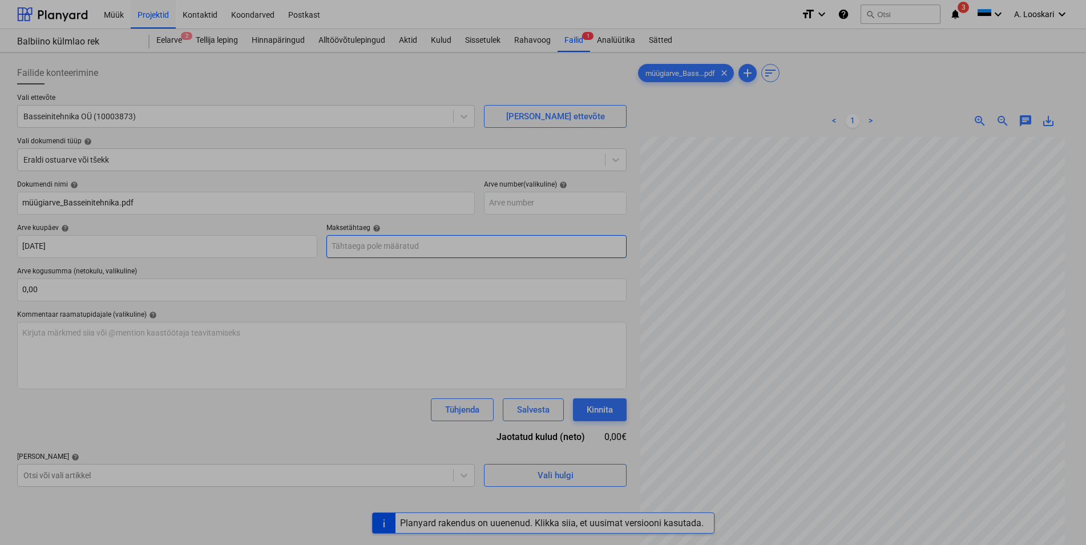
click at [387, 242] on input "text" at bounding box center [477, 246] width 300 height 23
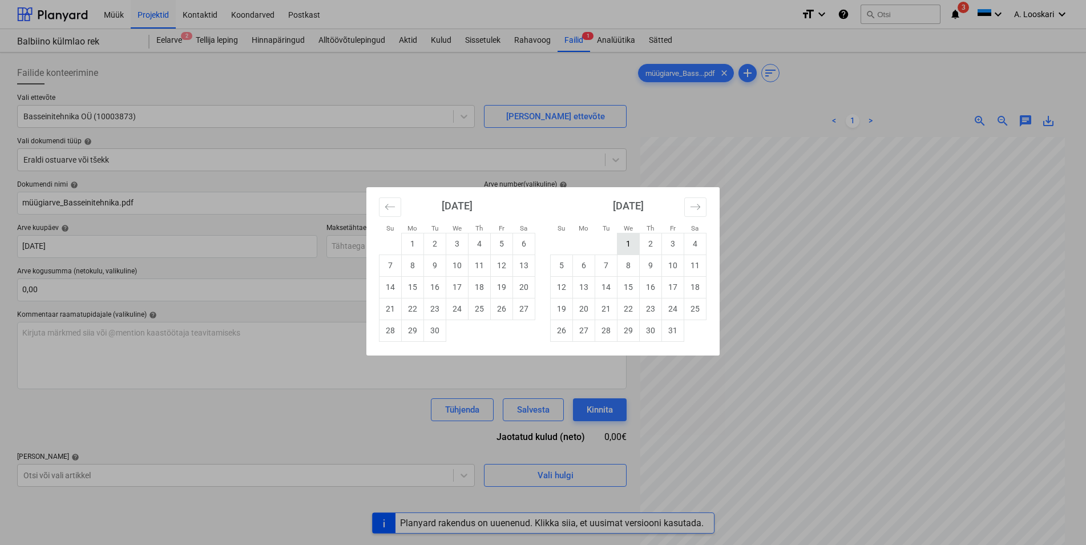
click at [629, 244] on td "1" at bounding box center [629, 244] width 22 height 22
type input "[DATE]"
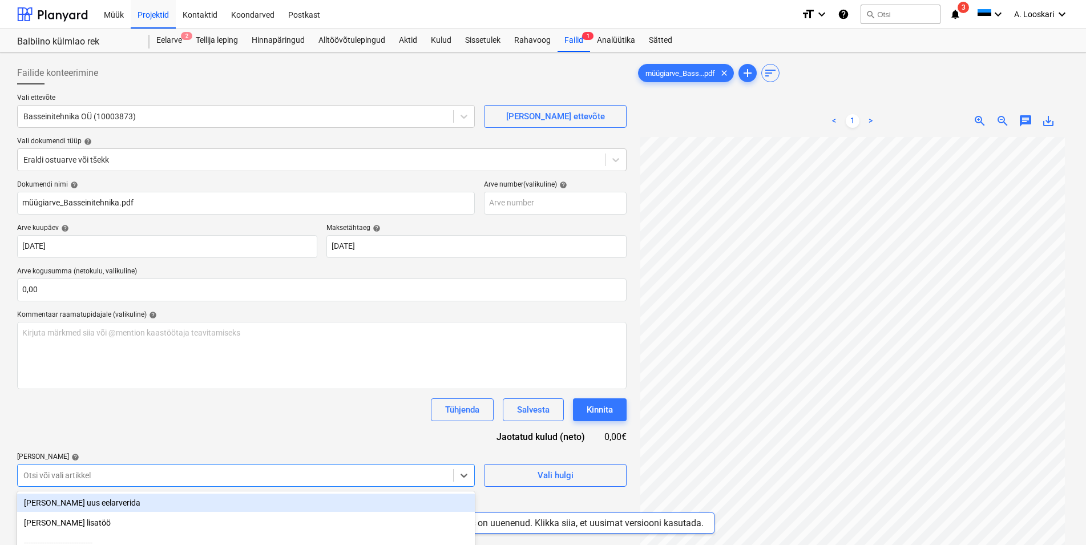
scroll to position [120, 0]
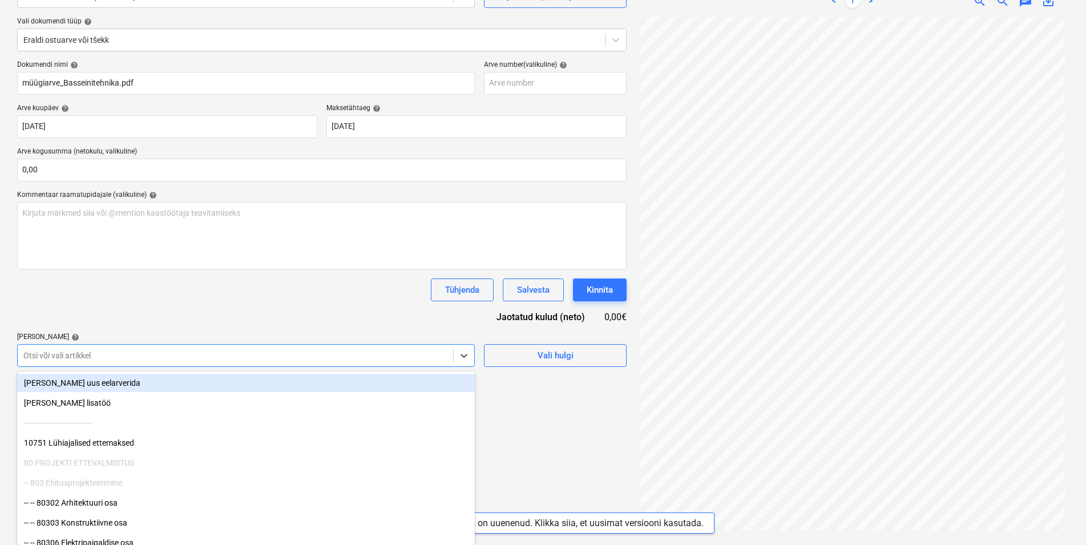
click at [139, 425] on body "Müük Projektid Kontaktid Koondarved Postkast format_size keyboard_arrow_down he…" at bounding box center [543, 152] width 1086 height 545
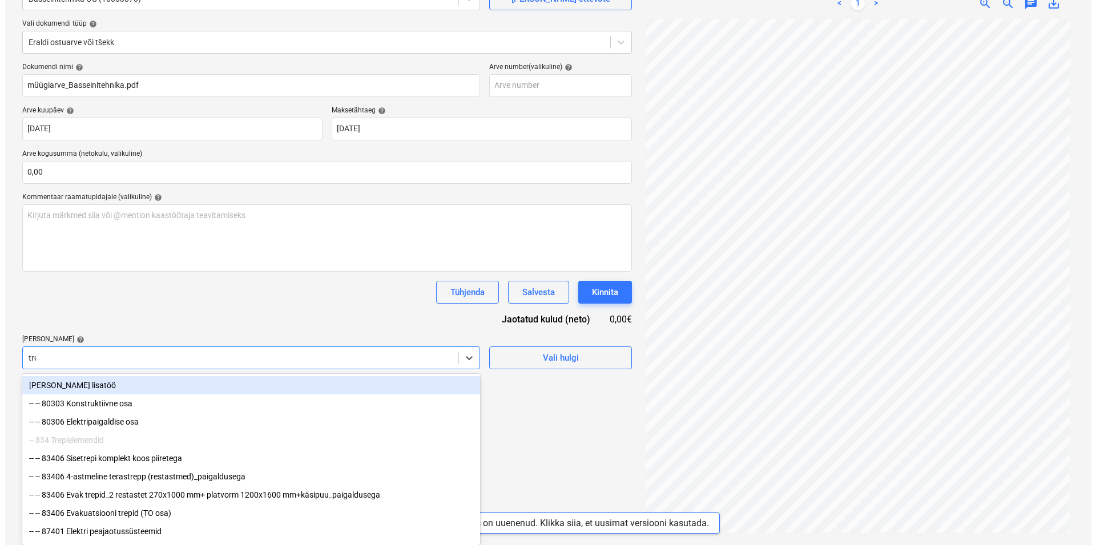
scroll to position [114, 0]
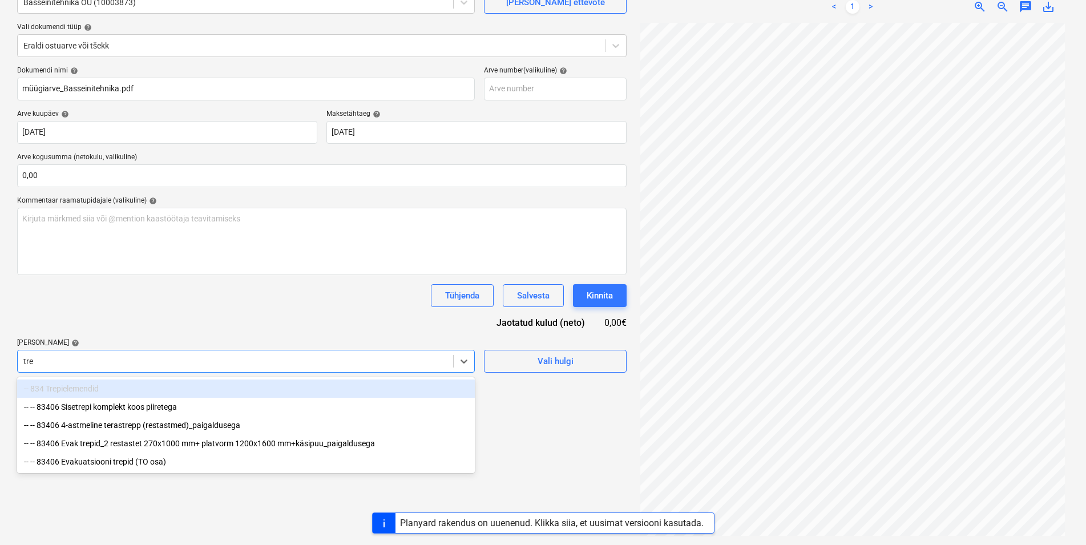
type input "trep"
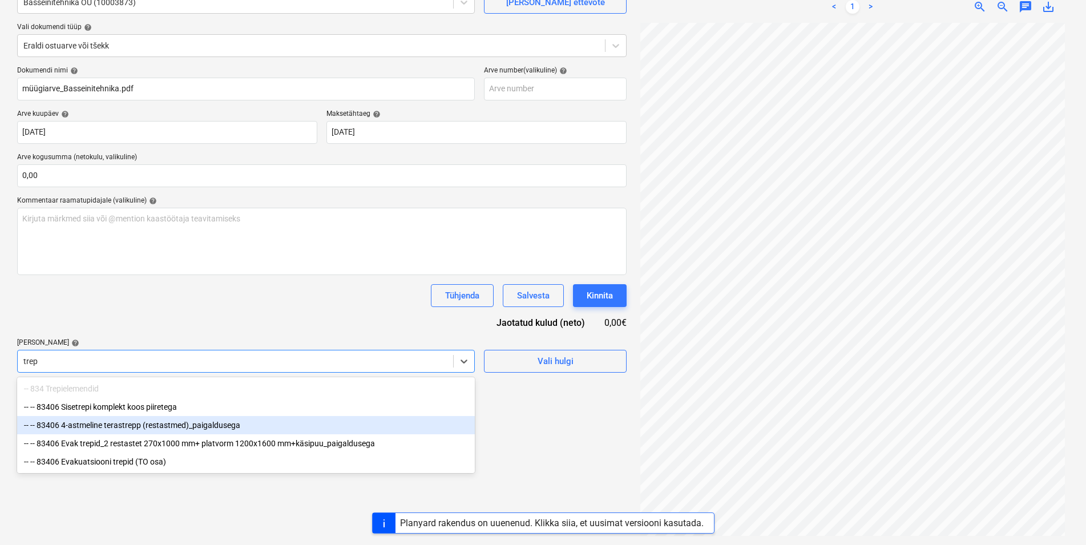
click at [217, 424] on div "-- -- 83406 4-astmeline terastrepp (restastmed)_paigaldusega" at bounding box center [246, 425] width 458 height 18
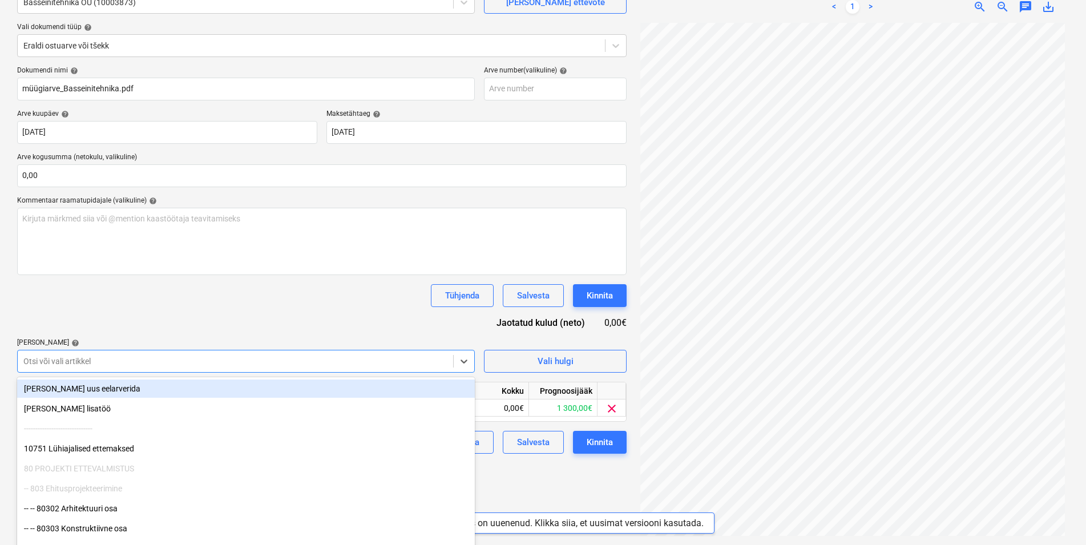
click at [211, 309] on div "Dokumendi nimi help müügiarve_Basseinitehnika.pdf Arve number (valikuline) help…" at bounding box center [322, 260] width 610 height 388
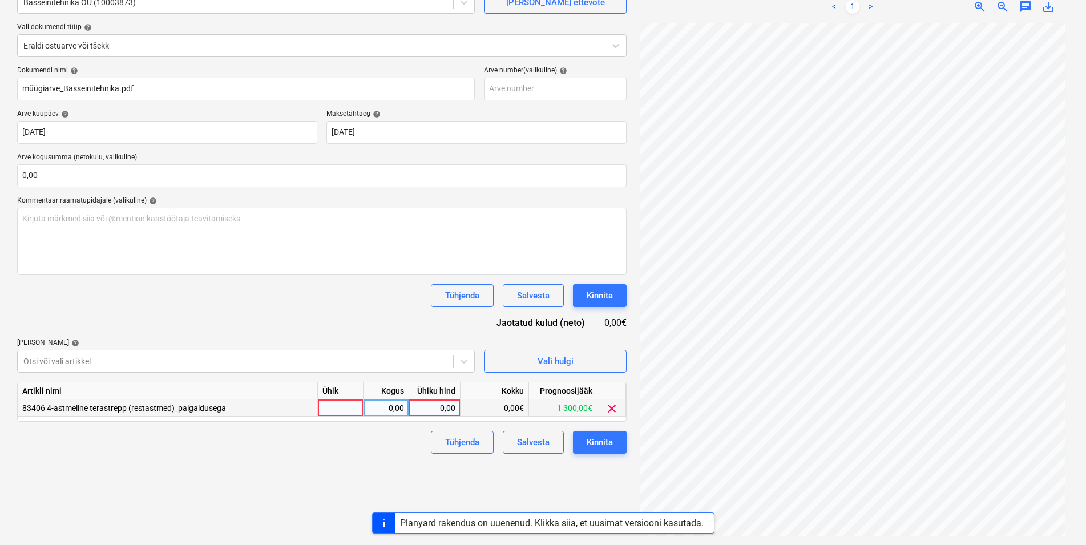
click at [333, 407] on div at bounding box center [341, 408] width 46 height 17
type input "kmpl"
click at [380, 405] on div "0,00" at bounding box center [386, 408] width 36 height 17
type input "1"
click at [446, 406] on div "0,00" at bounding box center [435, 408] width 42 height 17
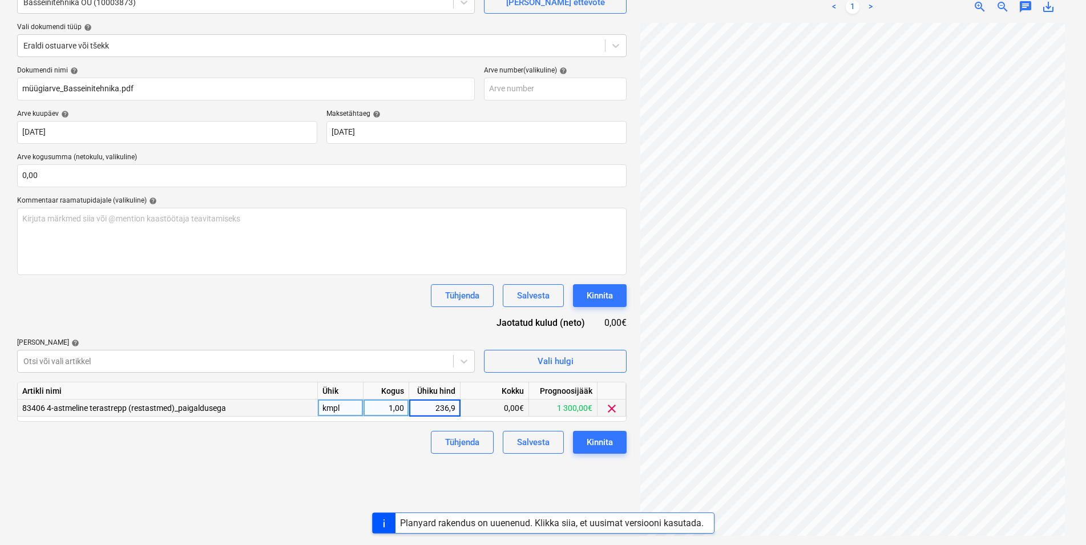
type input "236,95"
click at [268, 445] on div "Tühjenda Salvesta Kinnita" at bounding box center [322, 442] width 610 height 23
click at [600, 438] on div "Kinnita" at bounding box center [600, 442] width 26 height 15
